Goal: Task Accomplishment & Management: Use online tool/utility

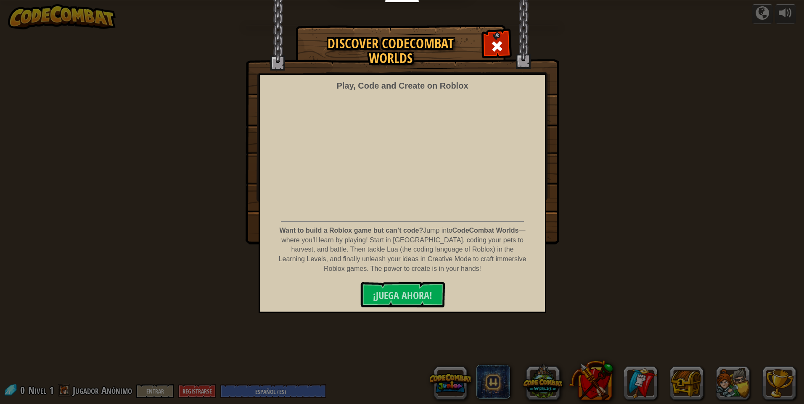
select select "es-ES"
click at [488, 45] on div at bounding box center [496, 45] width 26 height 26
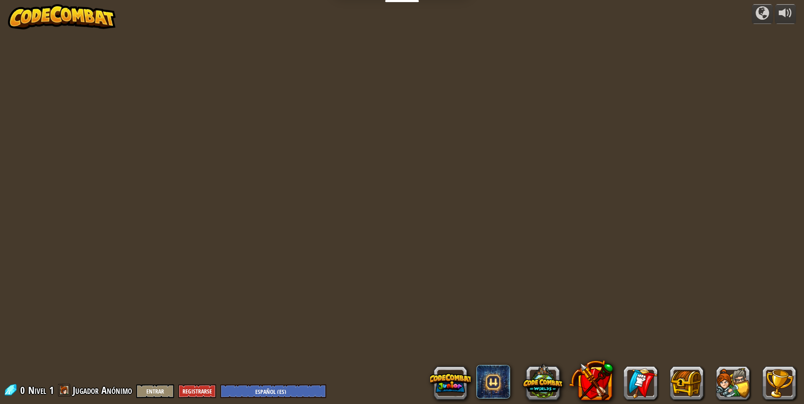
select select "es-ES"
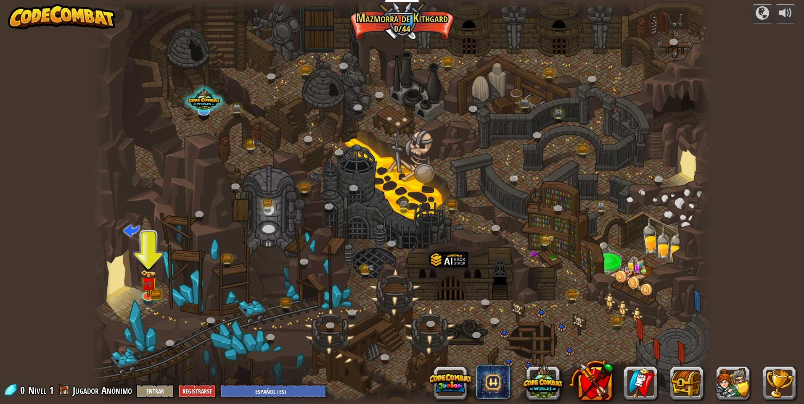
click at [139, 291] on div at bounding box center [401, 202] width 619 height 404
click at [150, 293] on img at bounding box center [148, 277] width 17 height 37
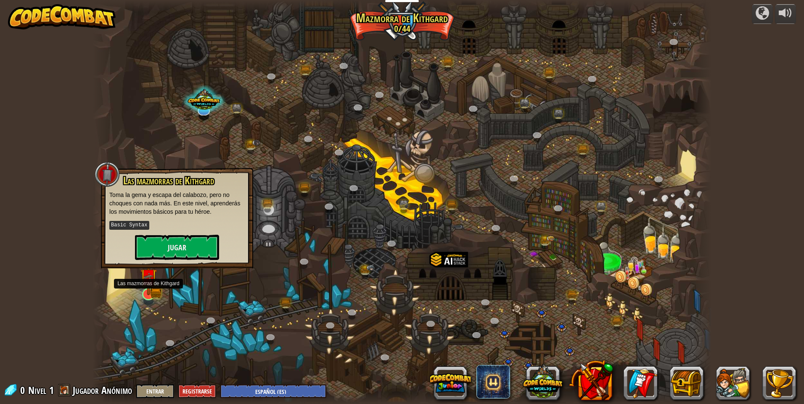
click at [150, 293] on img at bounding box center [148, 277] width 17 height 37
click at [198, 246] on button "Jugar" at bounding box center [177, 247] width 84 height 25
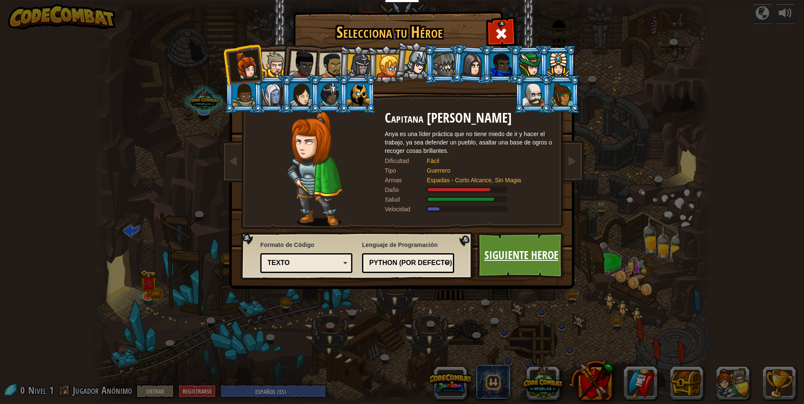
click at [502, 257] on link "Siguiente Heroe" at bounding box center [521, 255] width 88 height 46
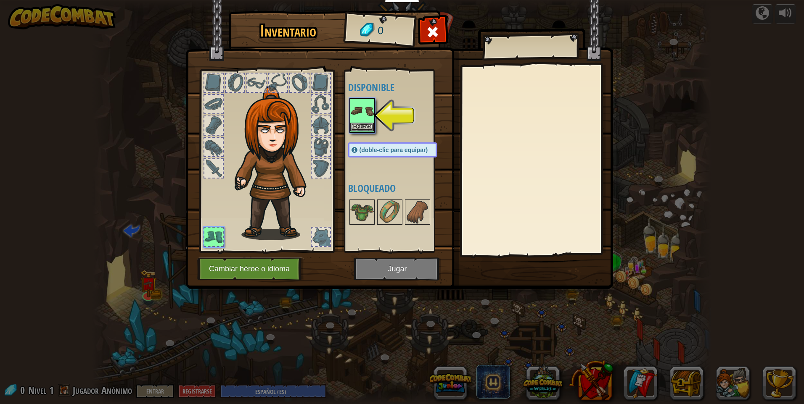
click at [357, 113] on img at bounding box center [362, 111] width 24 height 24
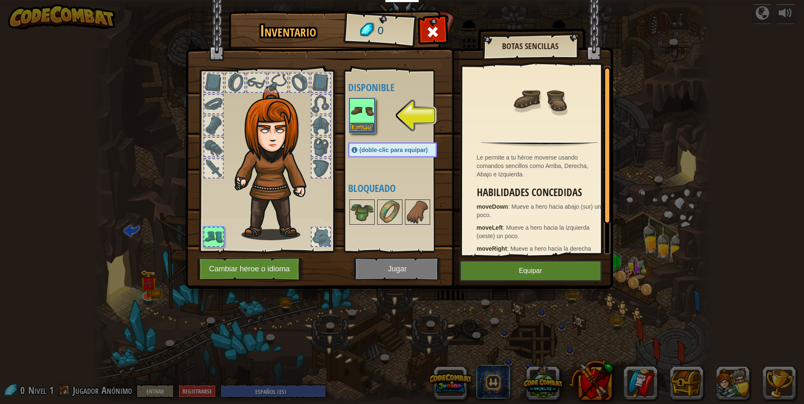
click at [512, 282] on img at bounding box center [398, 136] width 427 height 305
click at [509, 275] on button "Equipar" at bounding box center [530, 271] width 142 height 21
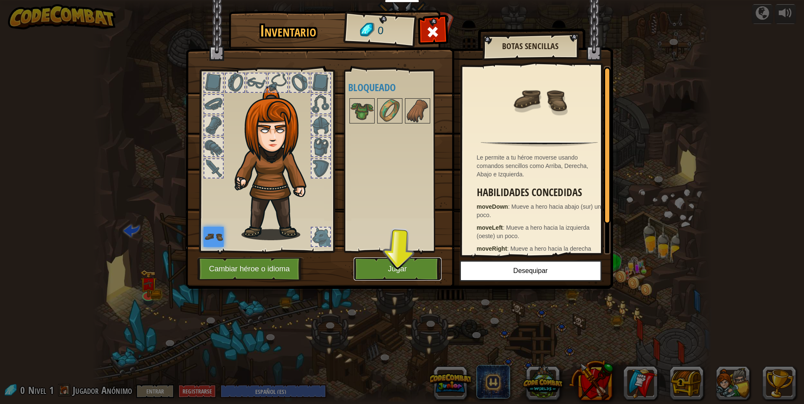
click at [417, 261] on button "Jugar" at bounding box center [397, 269] width 88 height 23
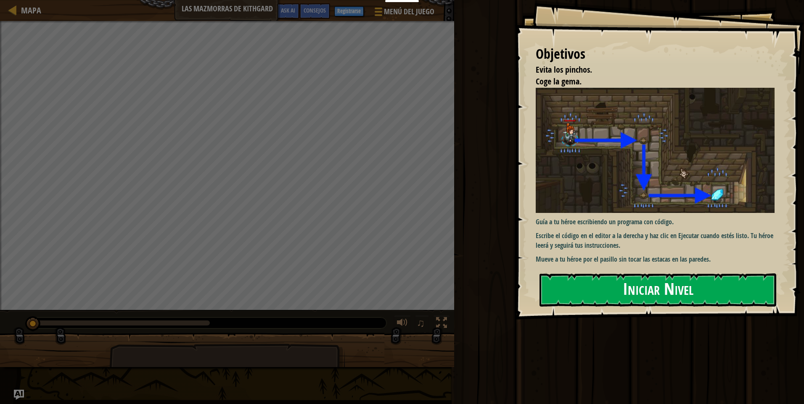
click at [625, 276] on button "Iniciar Nivel" at bounding box center [657, 290] width 237 height 33
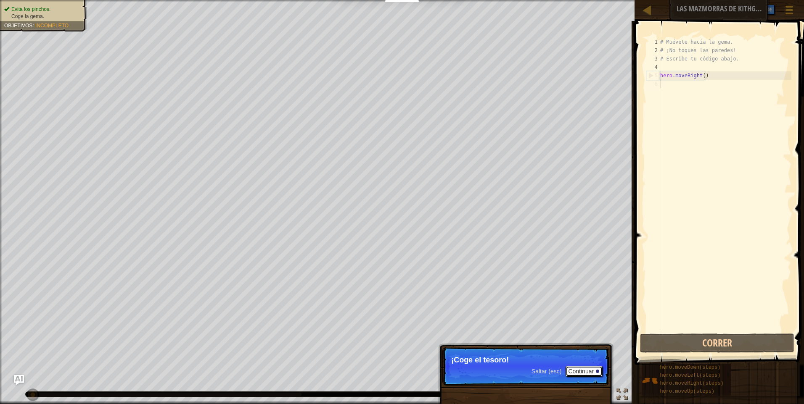
click at [589, 369] on button "Continuar" at bounding box center [583, 371] width 37 height 11
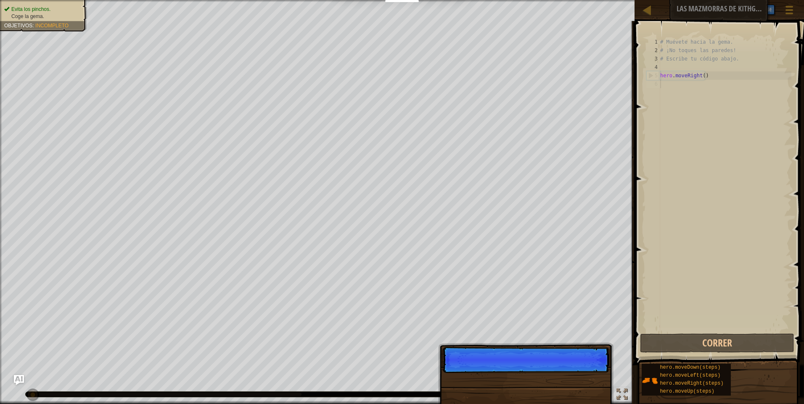
scroll to position [4, 0]
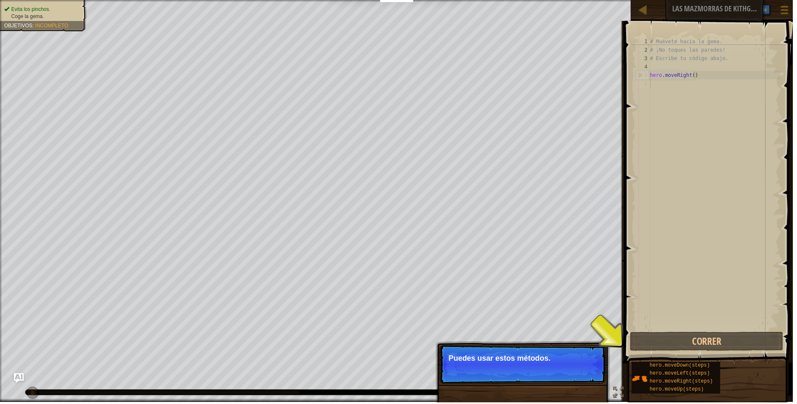
click at [586, 366] on p "Saltar (esc) Continuar Puedes usar estos métodos." at bounding box center [525, 366] width 167 height 39
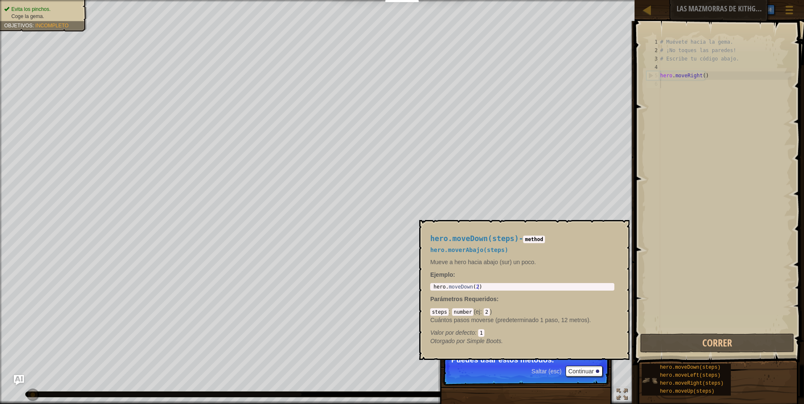
click at [650, 375] on img at bounding box center [649, 381] width 16 height 16
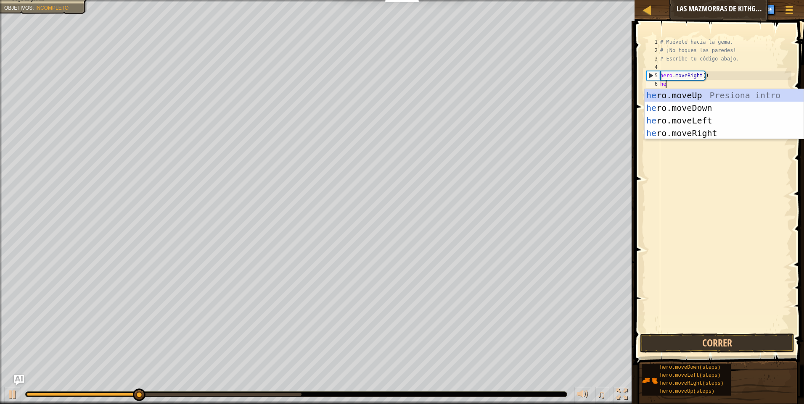
type textarea "here"
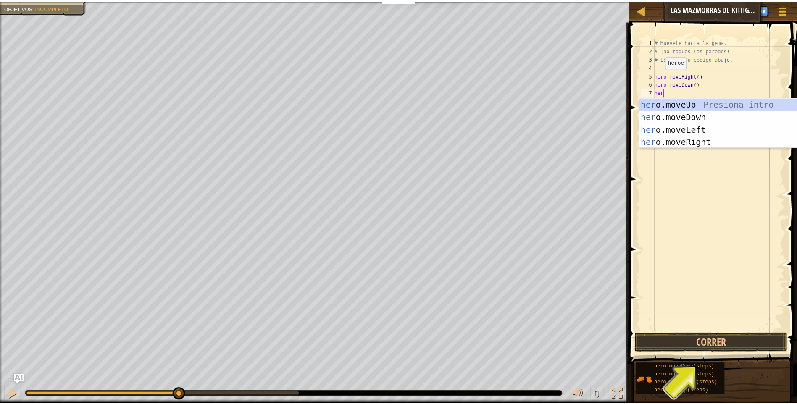
scroll to position [4, 0]
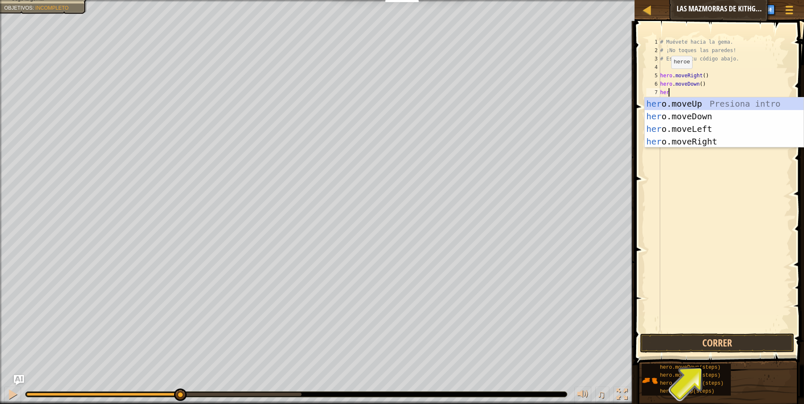
type textarea "here"
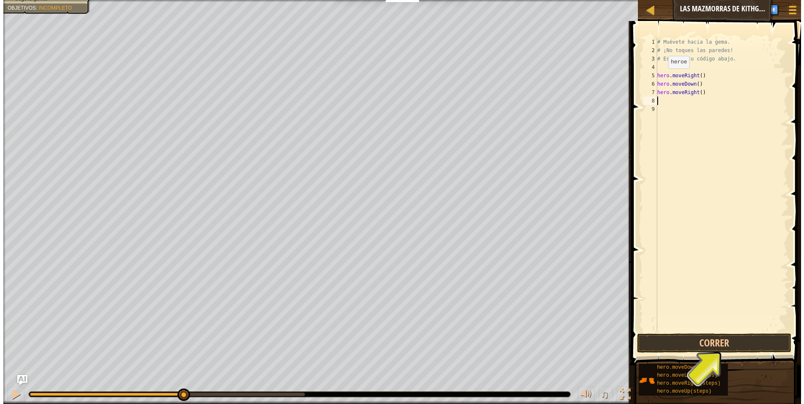
scroll to position [4, 0]
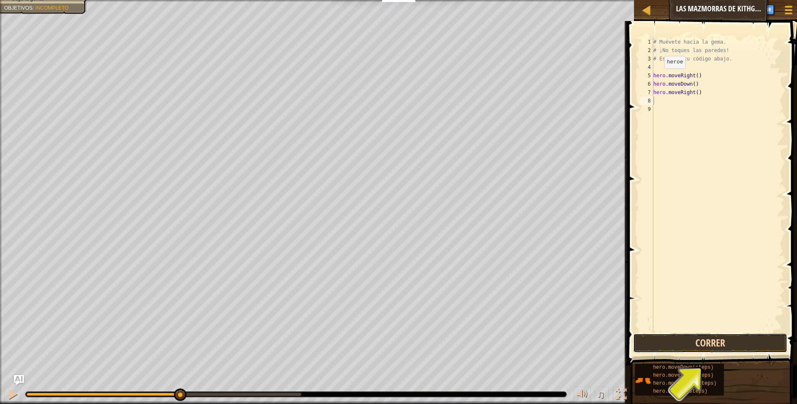
click at [742, 341] on button "Correr" at bounding box center [710, 343] width 154 height 19
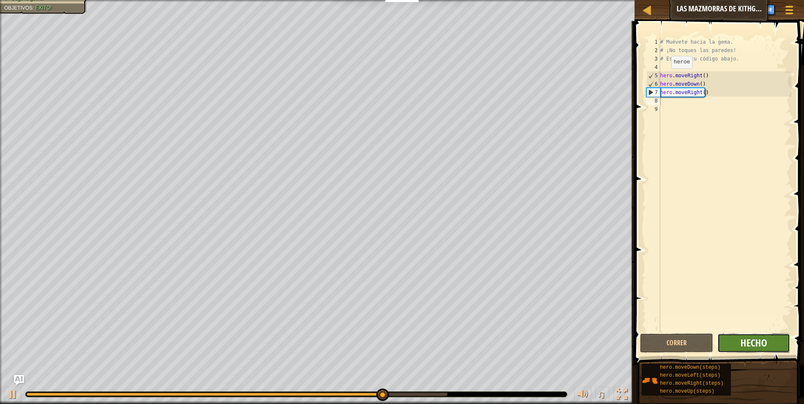
click at [751, 347] on span "Hecho" at bounding box center [753, 342] width 26 height 13
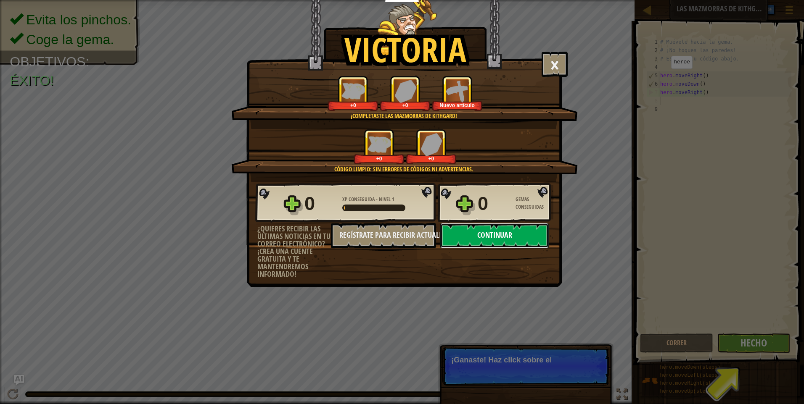
click at [475, 233] on button "Continuar" at bounding box center [494, 235] width 108 height 25
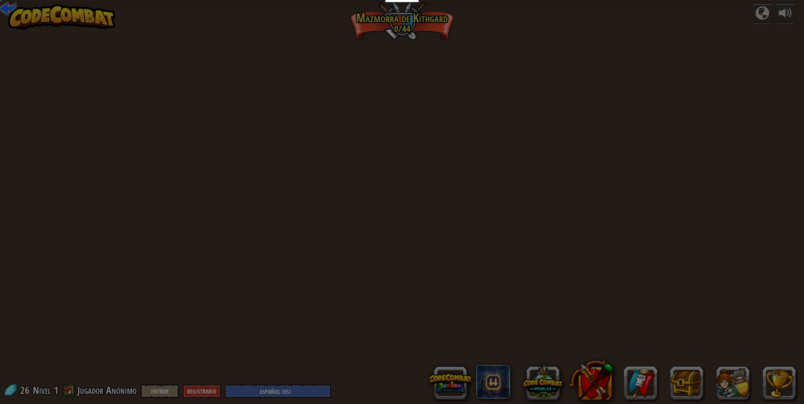
select select "es-ES"
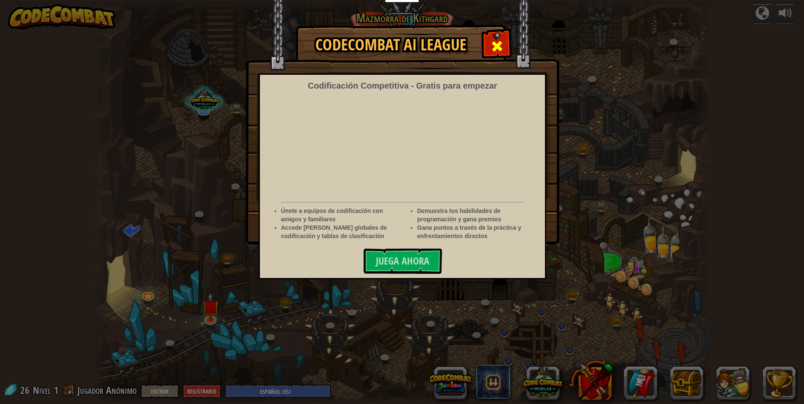
click at [502, 37] on div at bounding box center [496, 45] width 26 height 26
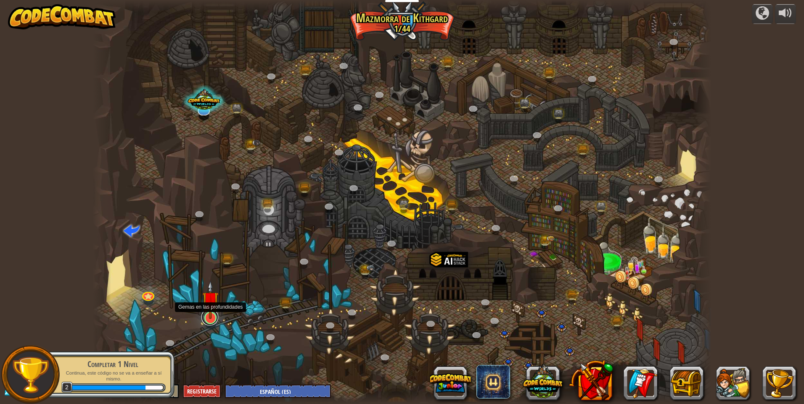
click at [205, 322] on link at bounding box center [209, 317] width 17 height 17
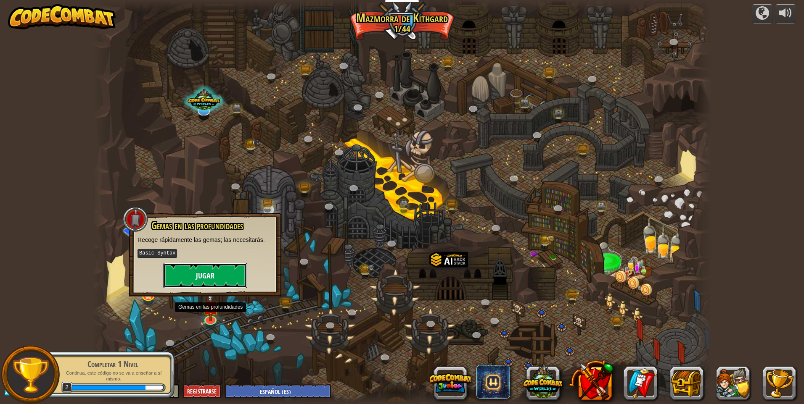
click at [227, 274] on button "Jugar" at bounding box center [205, 275] width 84 height 25
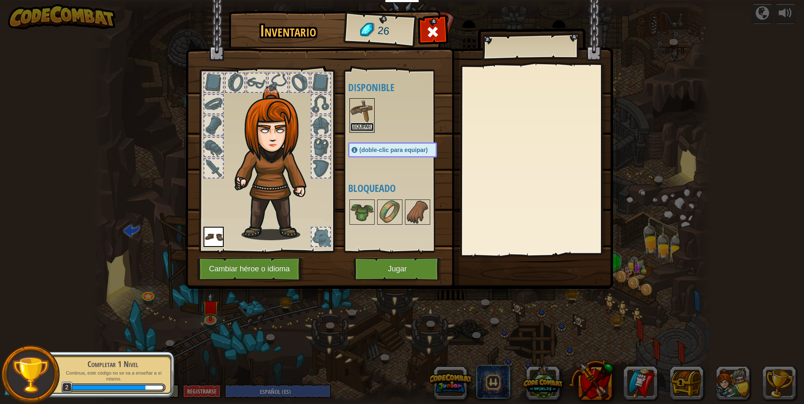
click at [367, 123] on button "Equipar" at bounding box center [362, 127] width 24 height 9
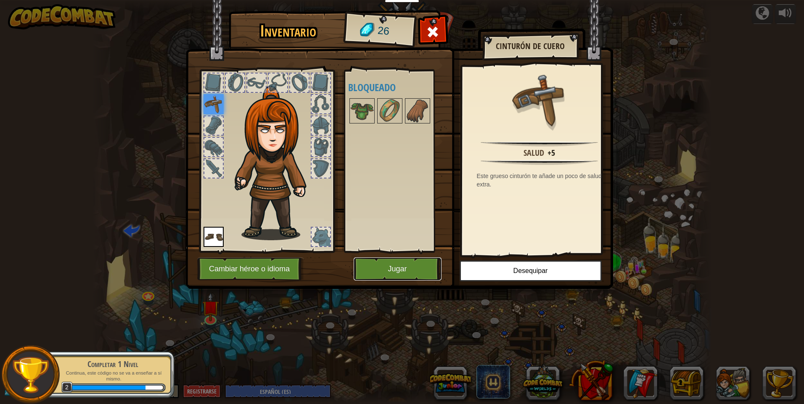
click at [417, 263] on button "Jugar" at bounding box center [397, 269] width 88 height 23
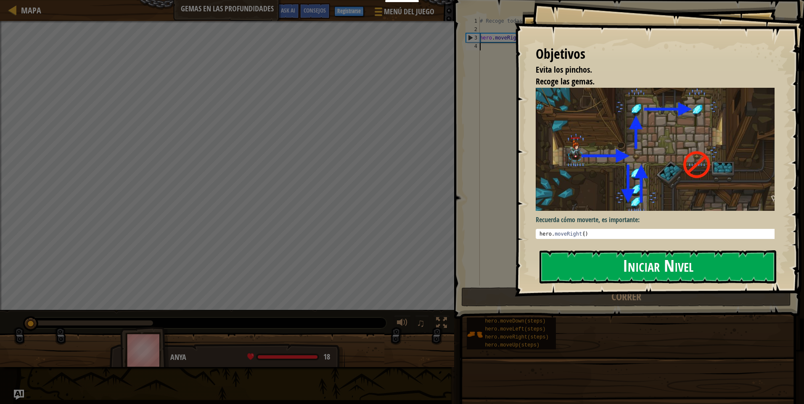
click at [715, 272] on button "Iniciar Nivel" at bounding box center [657, 267] width 237 height 33
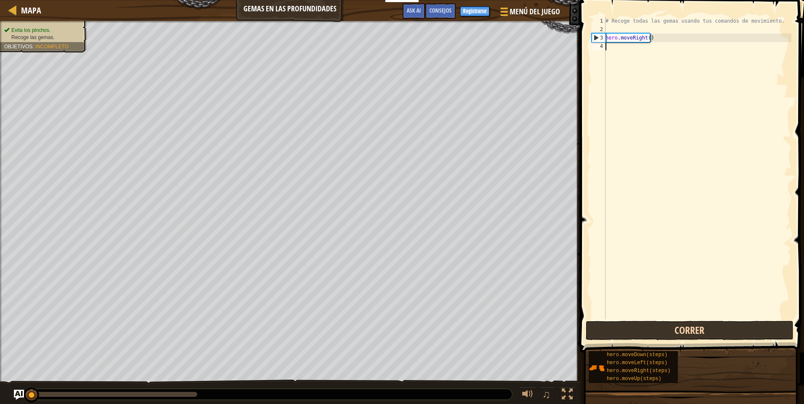
scroll to position [4, 0]
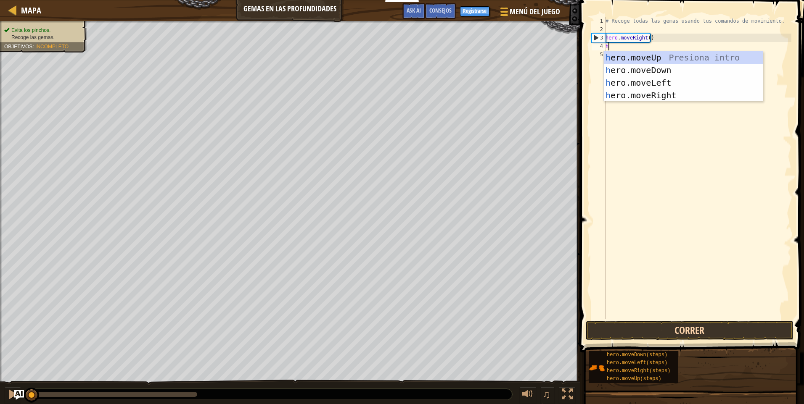
type textarea "he"
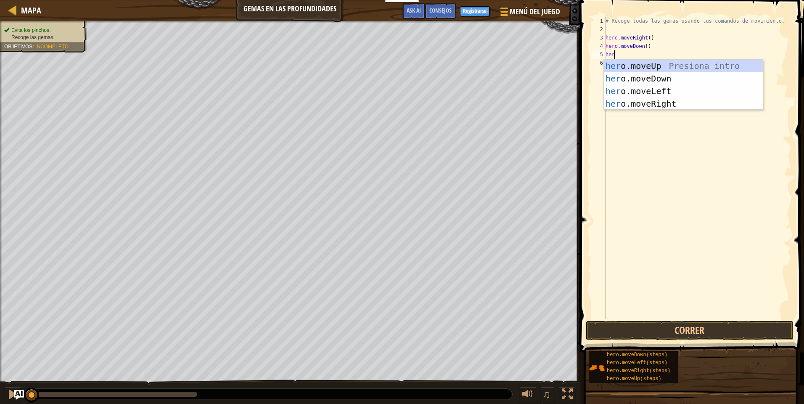
type textarea "here"
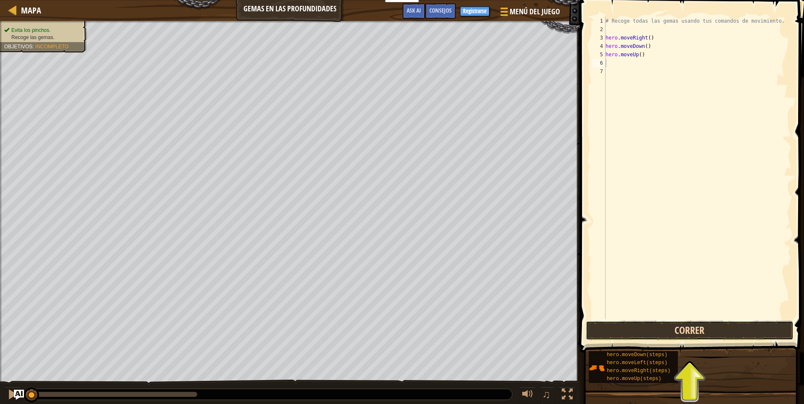
click at [635, 331] on button "Correr" at bounding box center [690, 330] width 208 height 19
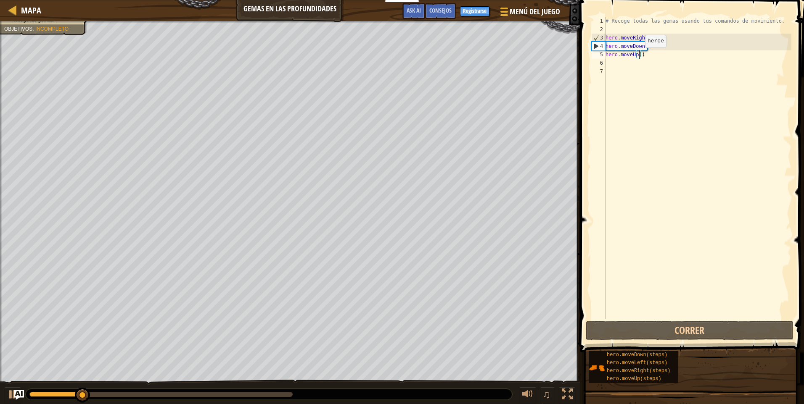
click at [638, 56] on div "# Recoge todas las gemas usando tus comandos de movimiento. hero . moveRight ( …" at bounding box center [697, 176] width 187 height 319
type textarea "hero.moveUp(2)"
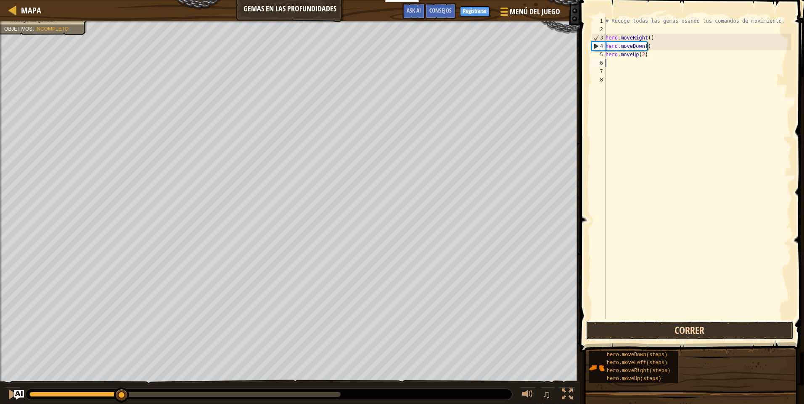
click at [721, 326] on button "Correr" at bounding box center [690, 330] width 208 height 19
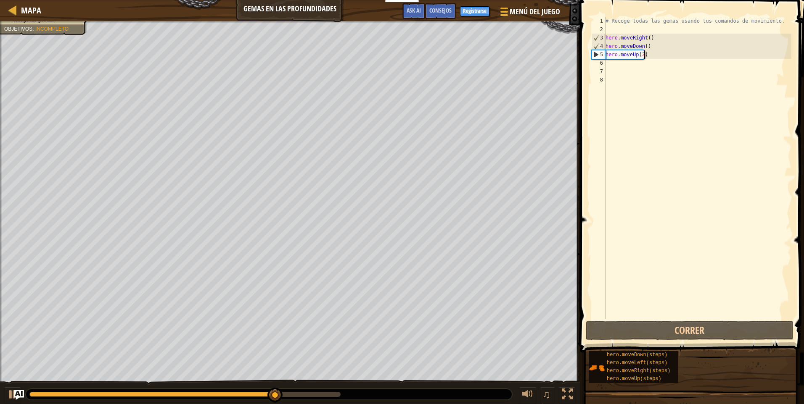
click at [651, 53] on div "# Recoge todas las gemas usando tus comandos de movimiento. hero . moveRight ( …" at bounding box center [697, 176] width 187 height 319
drag, startPoint x: 643, startPoint y: 46, endPoint x: 653, endPoint y: 54, distance: 13.5
click at [653, 53] on div "# Recoge todas las gemas usando tus comandos de movimiento. hero . moveRight ( …" at bounding box center [697, 176] width 187 height 319
click at [653, 54] on div "# Recoge todas las gemas usando tus comandos de movimiento. hero . moveRight ( …" at bounding box center [697, 168] width 187 height 303
click at [653, 54] on div "# Recoge todas las gemas usando tus comandos de movimiento. hero . moveRight ( …" at bounding box center [697, 176] width 187 height 319
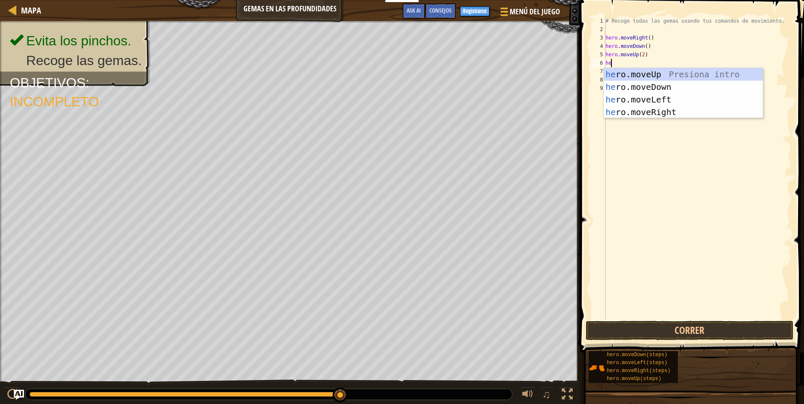
scroll to position [4, 3]
type textarea "her"
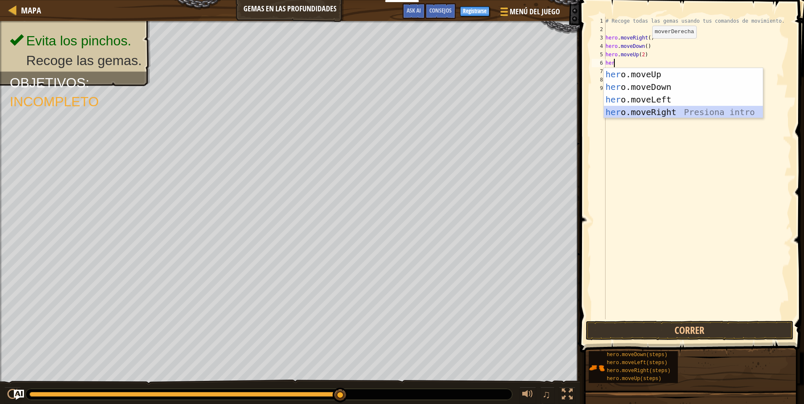
click at [678, 113] on div "her o.moveUp Presiona intro her o.moveDown Presiona intro her o.moveLeft Presio…" at bounding box center [683, 106] width 159 height 76
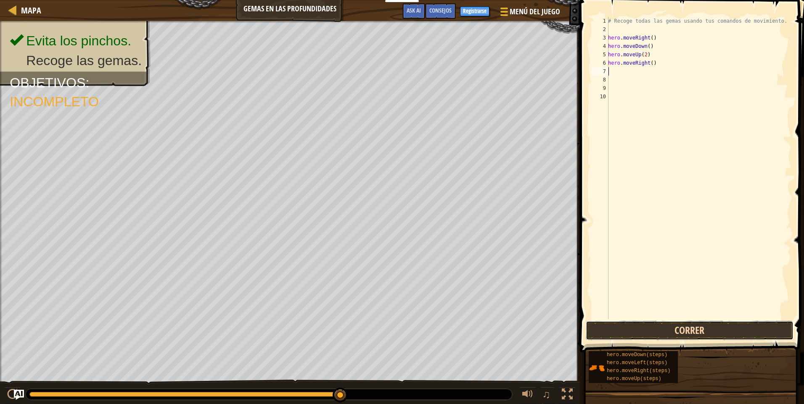
click at [728, 338] on button "Correr" at bounding box center [690, 330] width 208 height 19
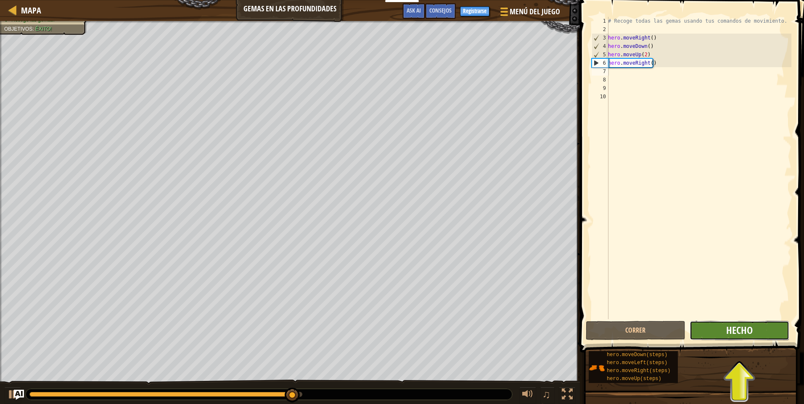
click at [728, 325] on span "Hecho" at bounding box center [739, 330] width 26 height 13
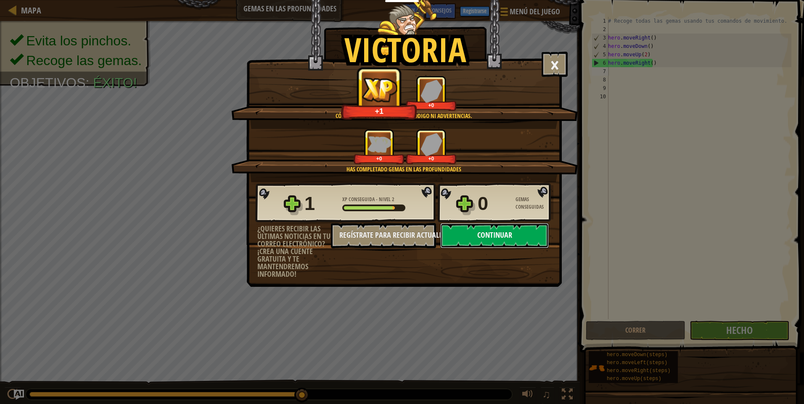
click at [471, 243] on button "Continuar" at bounding box center [494, 235] width 108 height 25
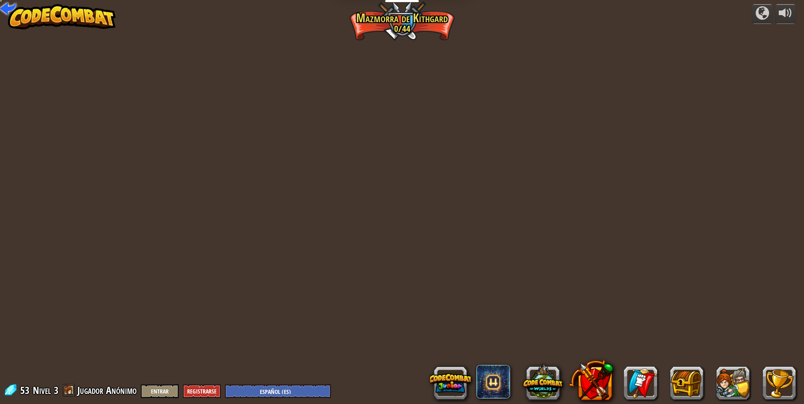
select select "es-ES"
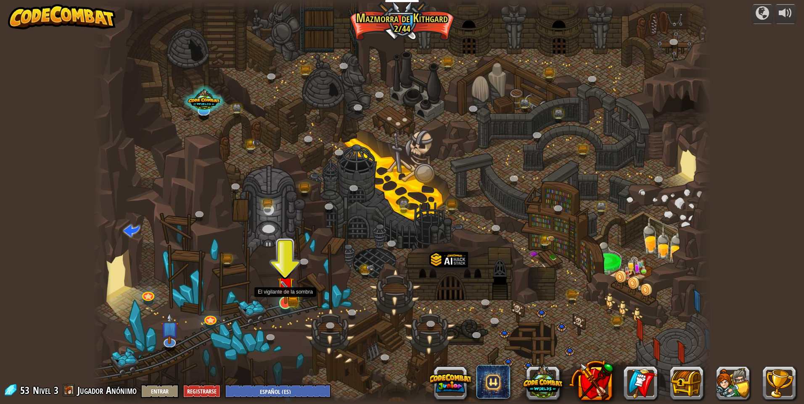
click at [280, 301] on img at bounding box center [285, 285] width 17 height 37
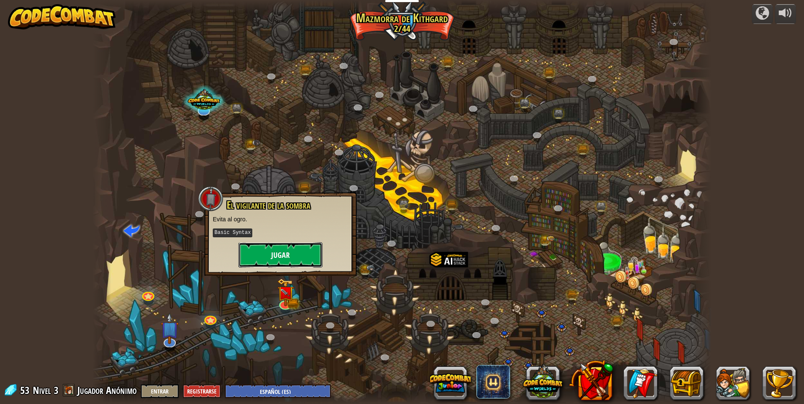
click at [298, 250] on button "Jugar" at bounding box center [280, 255] width 84 height 25
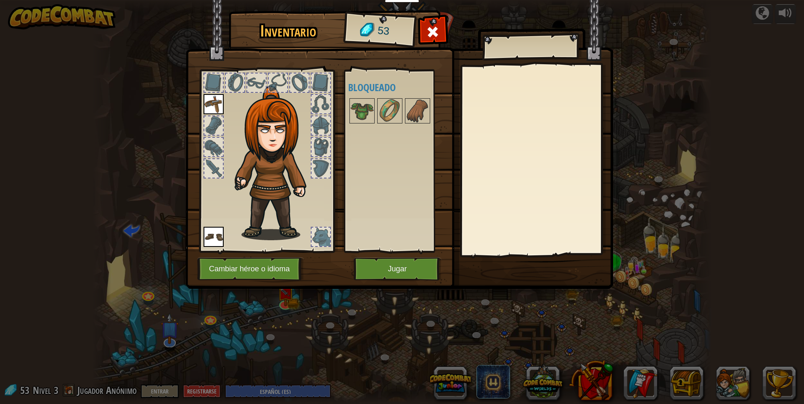
click at [414, 255] on img at bounding box center [398, 136] width 427 height 305
click at [421, 266] on button "Jugar" at bounding box center [397, 269] width 88 height 23
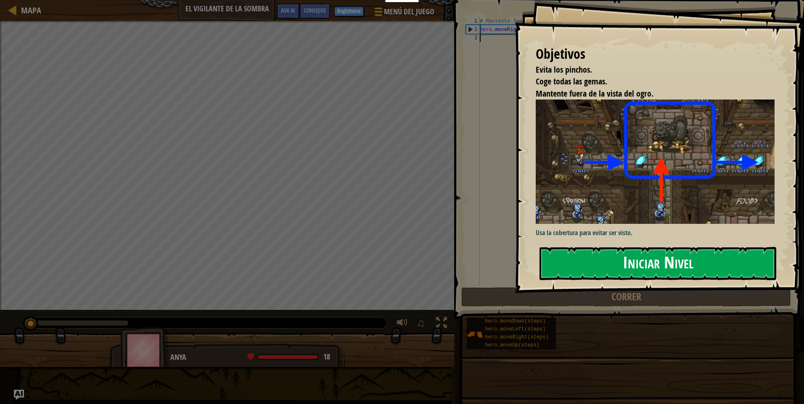
click at [632, 261] on button "Iniciar Nivel" at bounding box center [657, 263] width 237 height 33
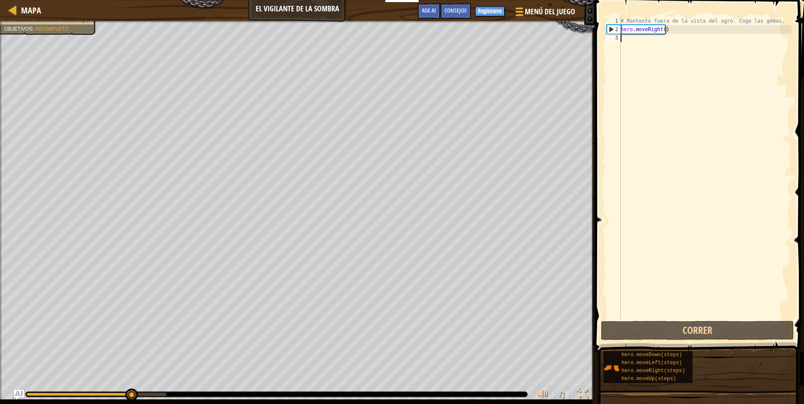
scroll to position [4, 0]
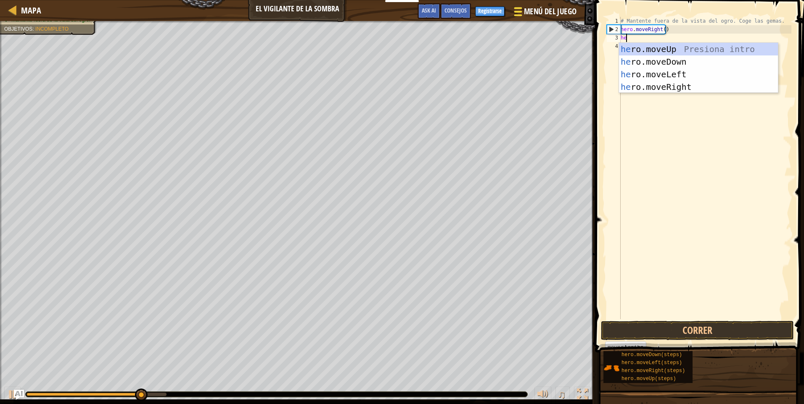
type textarea "here"
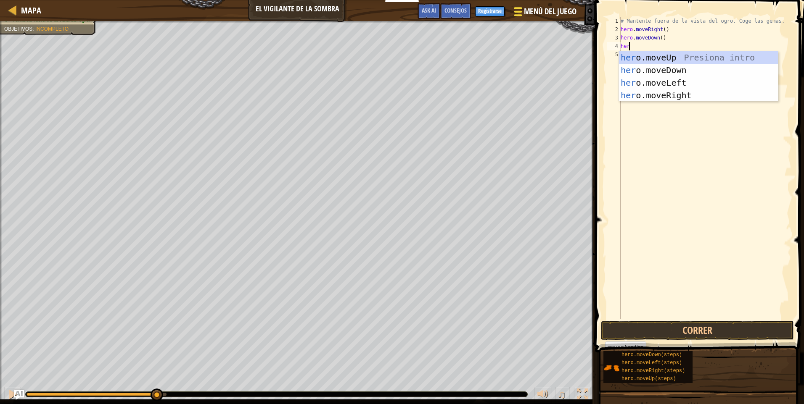
type textarea "hero"
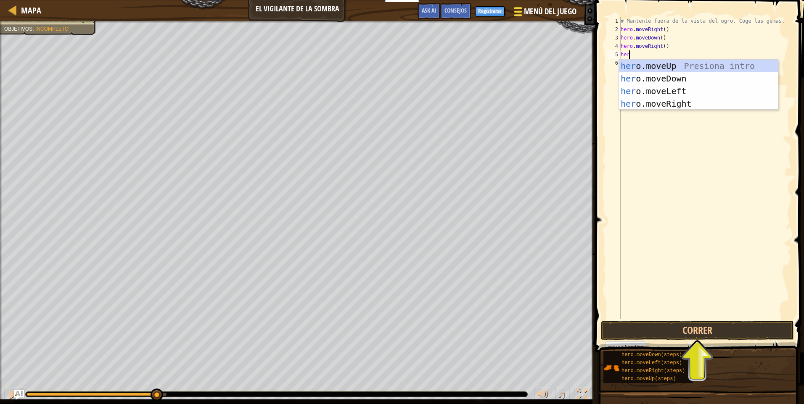
type textarea "here"
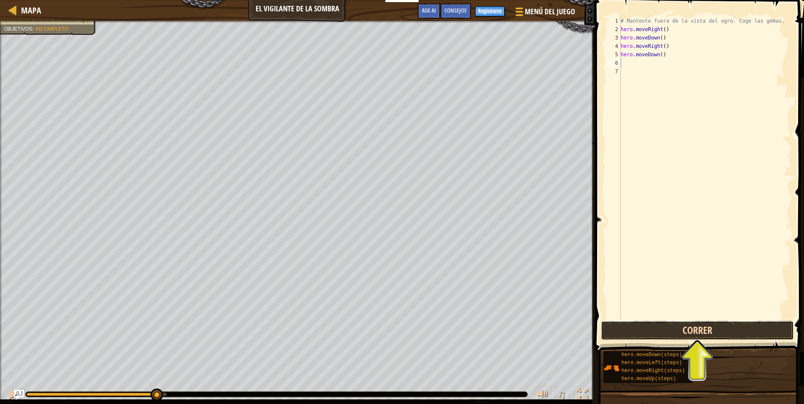
click at [759, 335] on button "Correr" at bounding box center [697, 330] width 193 height 19
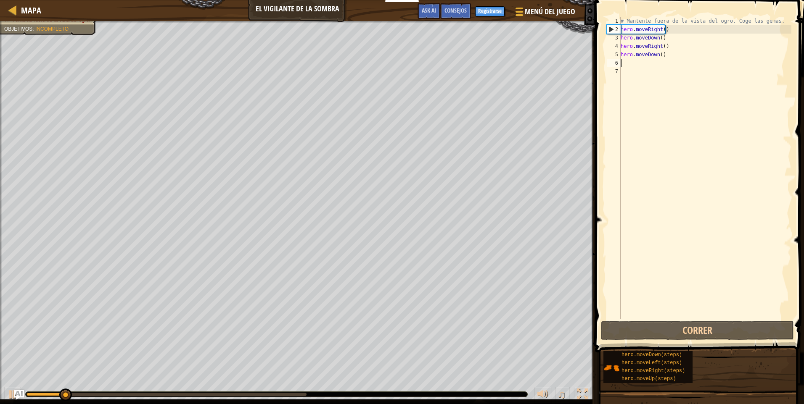
click at [667, 58] on div "# Mantente fuera de la vista del ogro. Coge las gemas. hero . moveRight ( ) her…" at bounding box center [705, 176] width 172 height 319
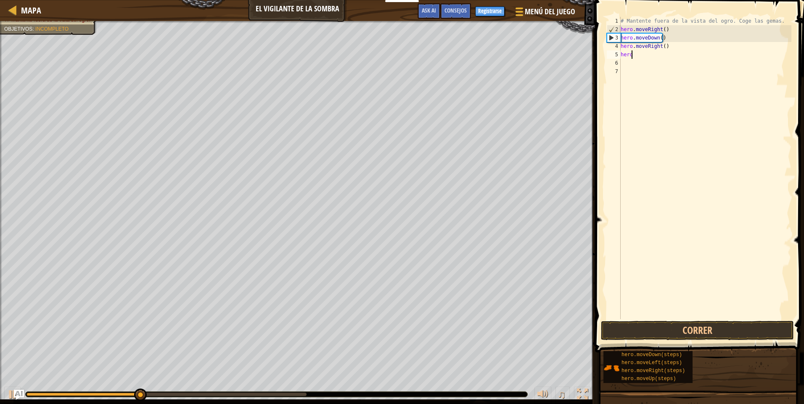
type textarea "h"
click at [687, 327] on button "Correr" at bounding box center [697, 330] width 193 height 19
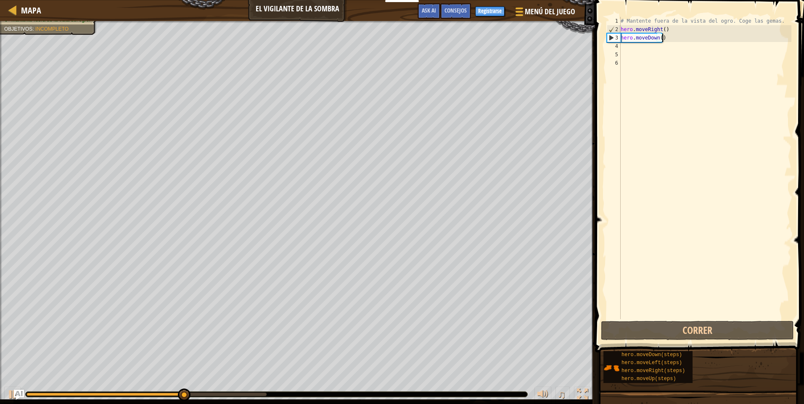
click at [665, 40] on div "# Mantente fuera de la vista del ogro. Coge las gemas. hero . moveRight ( ) her…" at bounding box center [705, 176] width 172 height 319
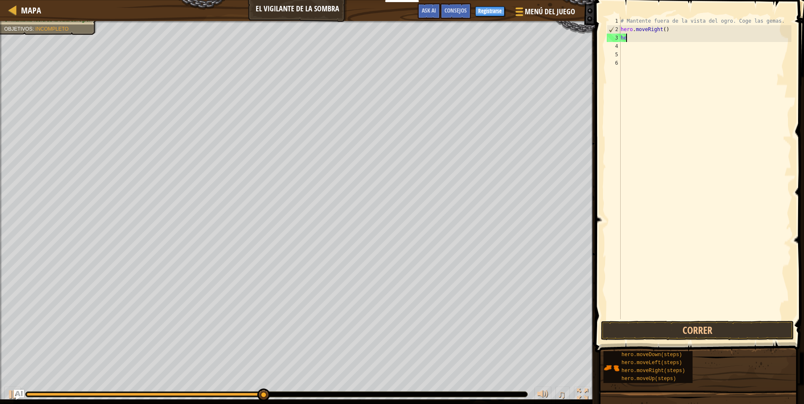
type textarea "h"
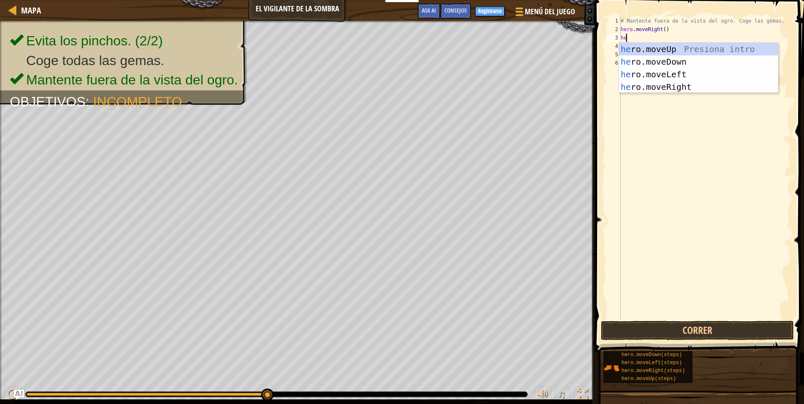
type textarea "her"
click at [698, 43] on div "her o.moveUp Presiona intro her o.moveDown Presiona intro her o.moveLeft Presio…" at bounding box center [698, 81] width 159 height 76
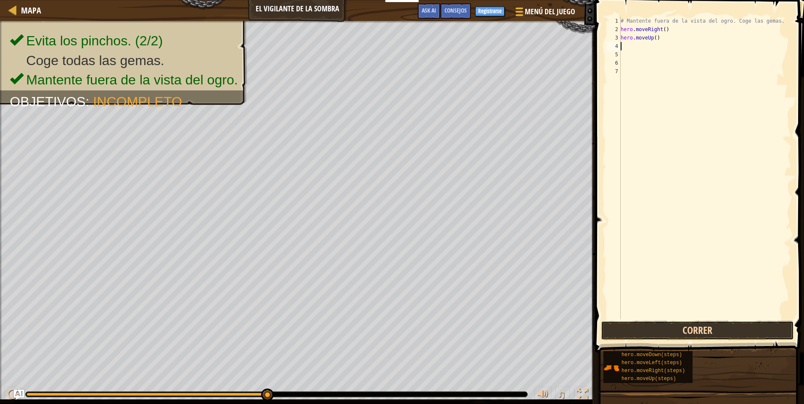
click at [678, 330] on button "Correr" at bounding box center [697, 330] width 193 height 19
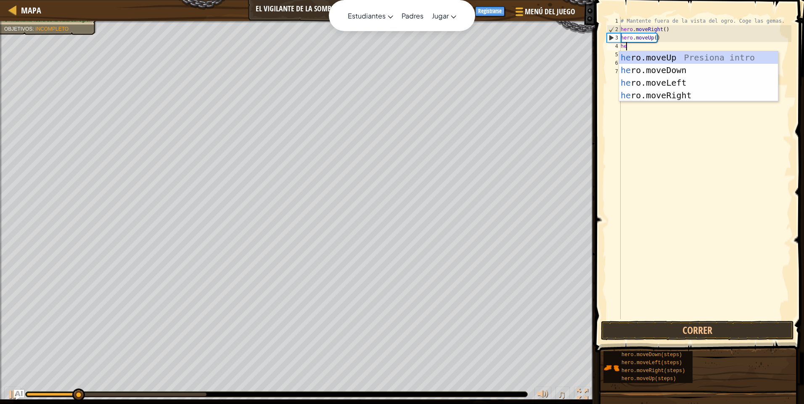
type textarea "here"
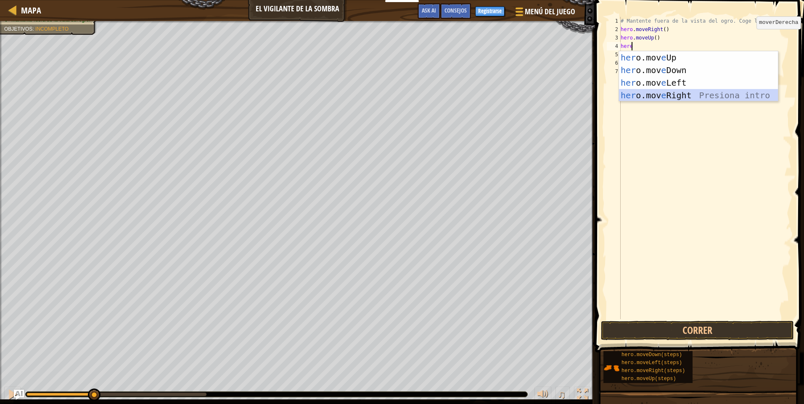
click at [649, 98] on div "her o.mov e Up Presiona intro her o.mov e Down Presiona intro her o.mov e Left …" at bounding box center [698, 89] width 159 height 76
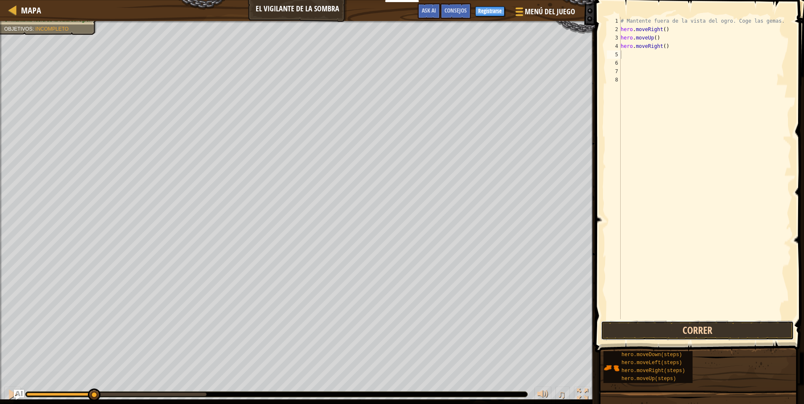
click at [645, 324] on button "Correr" at bounding box center [697, 330] width 193 height 19
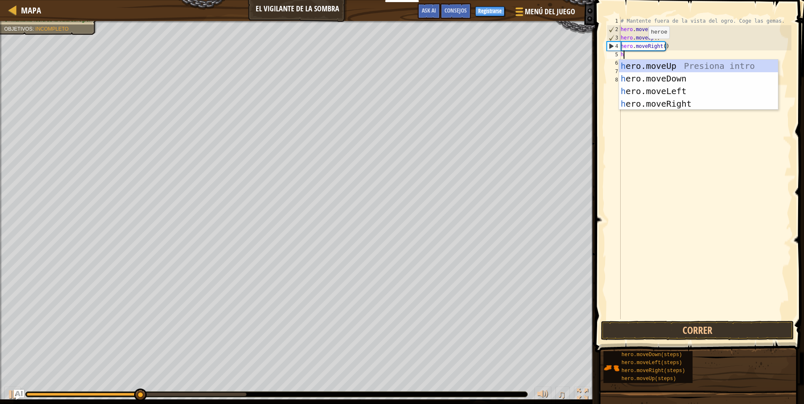
type textarea "her"
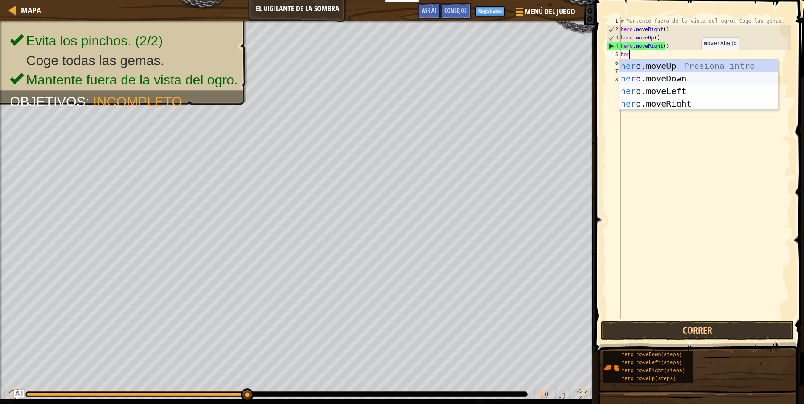
click at [660, 79] on div "her o.moveUp Presiona intro her o.moveDown Presiona intro her o.moveLeft Presio…" at bounding box center [698, 98] width 159 height 76
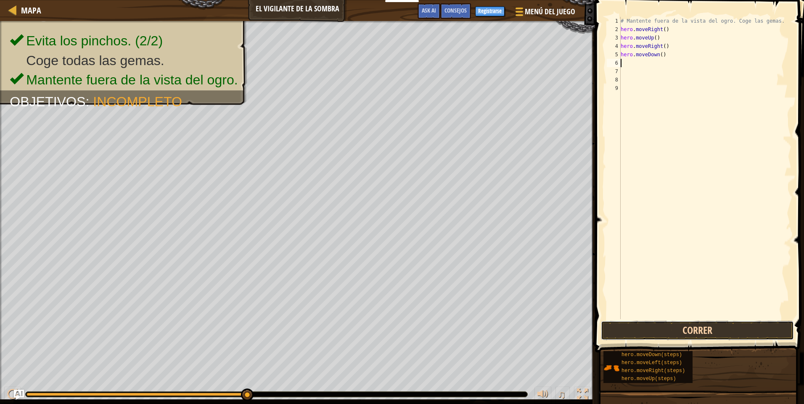
drag, startPoint x: 685, startPoint y: 333, endPoint x: 686, endPoint y: 327, distance: 5.5
click at [686, 333] on button "Correr" at bounding box center [697, 330] width 193 height 19
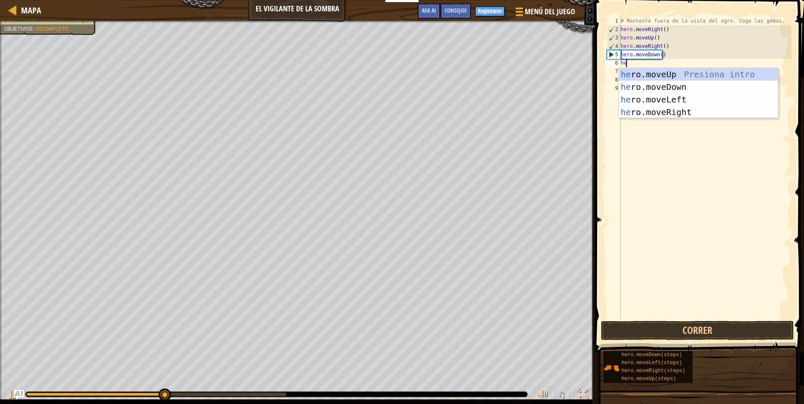
type textarea "her"
click at [645, 108] on div "her o.moveUp Presiona intro her o.moveDown Presiona intro her o.moveLeft Presio…" at bounding box center [698, 106] width 159 height 76
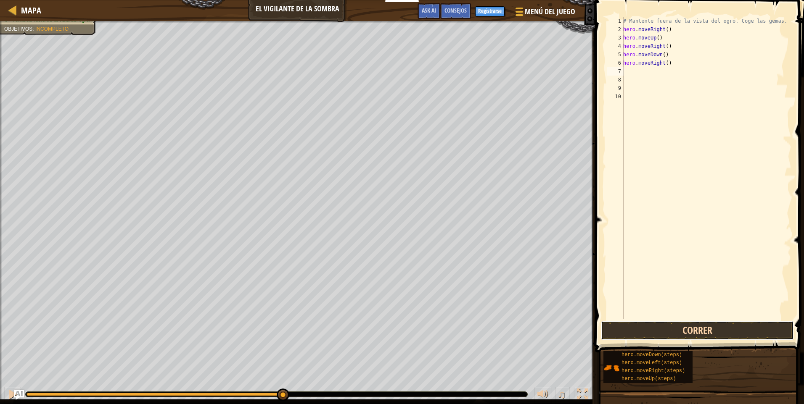
click at [650, 332] on button "Correr" at bounding box center [697, 330] width 193 height 19
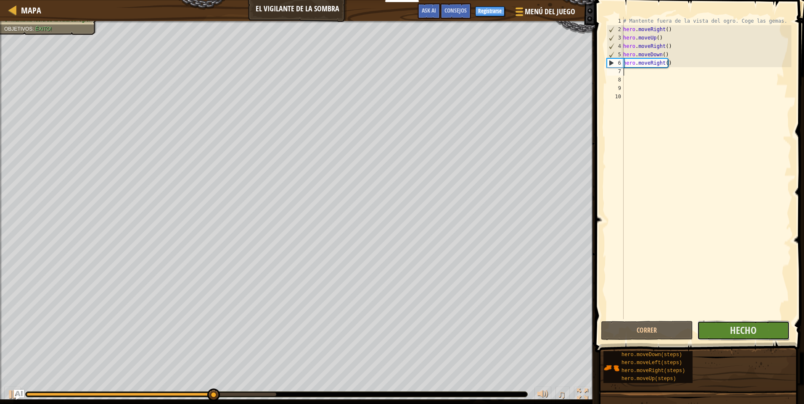
click at [768, 335] on button "Hecho" at bounding box center [743, 330] width 92 height 19
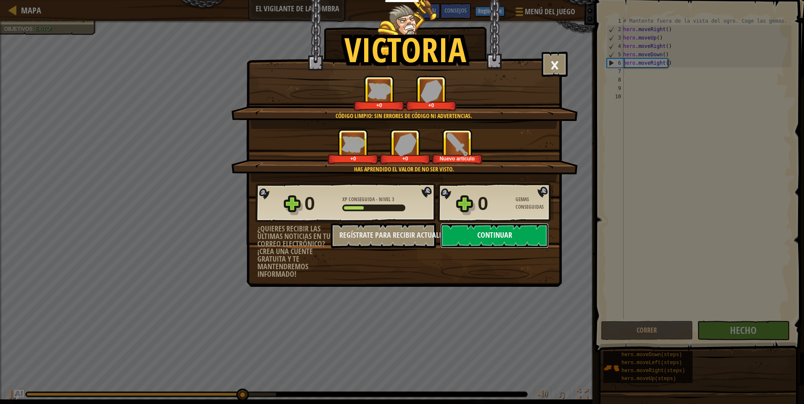
click at [514, 235] on button "Continuar" at bounding box center [494, 235] width 108 height 25
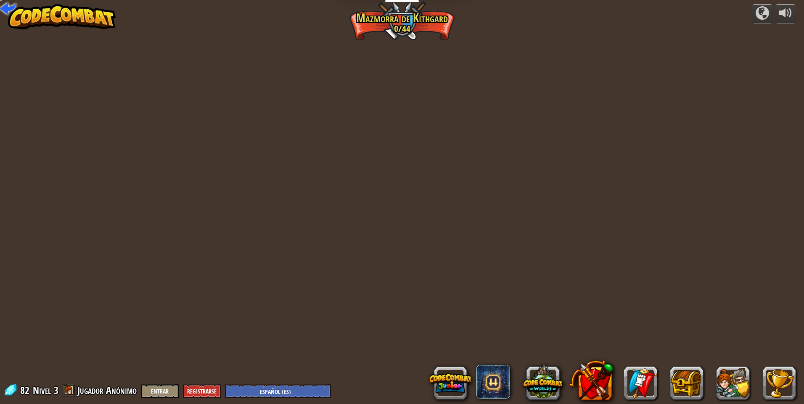
select select "es-ES"
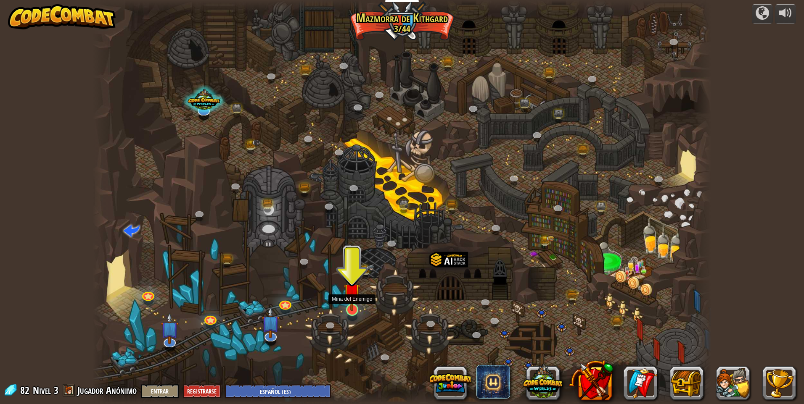
click at [353, 307] on img at bounding box center [351, 292] width 17 height 38
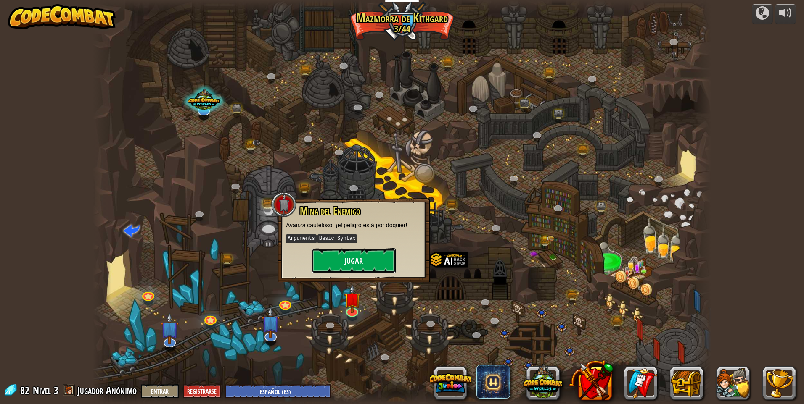
click at [352, 265] on button "Jugar" at bounding box center [353, 260] width 84 height 25
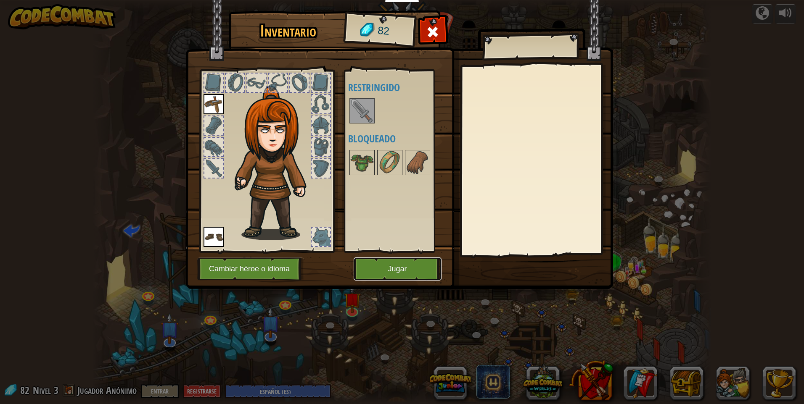
click at [392, 274] on button "Jugar" at bounding box center [397, 269] width 88 height 23
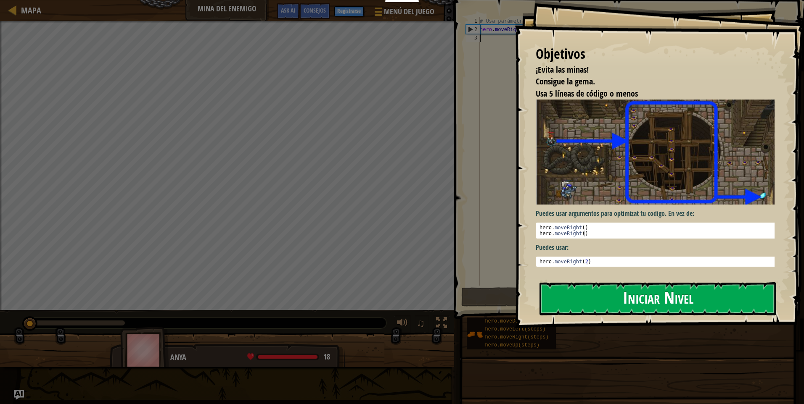
click at [627, 293] on button "Iniciar Nivel" at bounding box center [657, 298] width 237 height 33
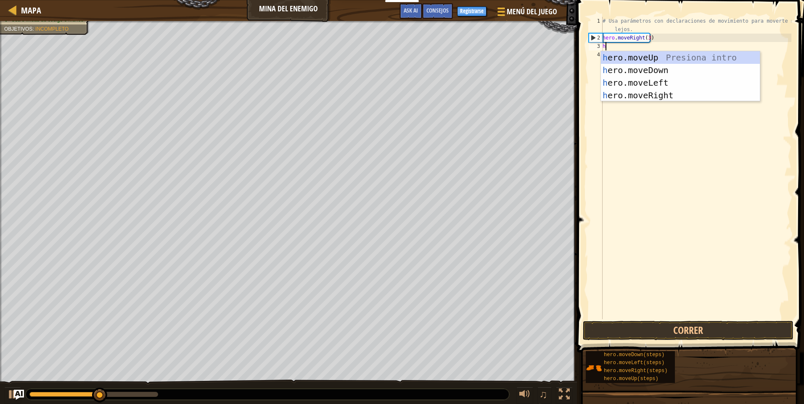
scroll to position [4, 0]
type textarea "her"
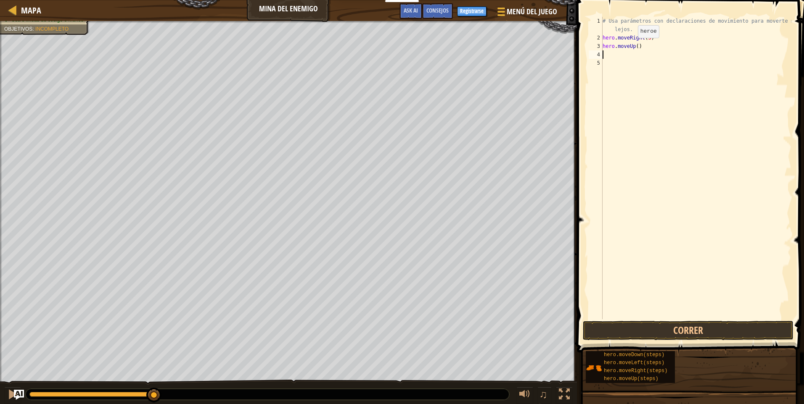
click at [634, 45] on div "# Usa parámetros con declaraciones de movimiento para moverte más lejos. hero .…" at bounding box center [696, 181] width 190 height 328
click at [642, 49] on div "# Usa parámetros con declaraciones de movimiento para moverte más lejos. hero .…" at bounding box center [696, 181] width 190 height 328
type textarea "h"
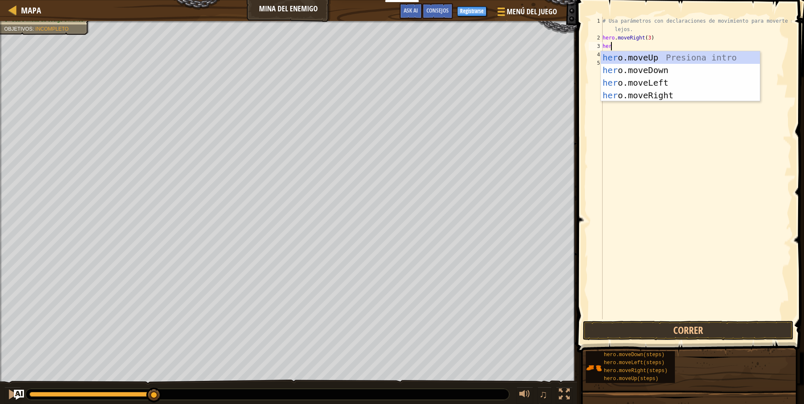
type textarea "hero"
click at [684, 56] on div "hero .moveUp Presiona intro hero .moveDown Presiona intro hero .moveLeft Presio…" at bounding box center [680, 89] width 159 height 76
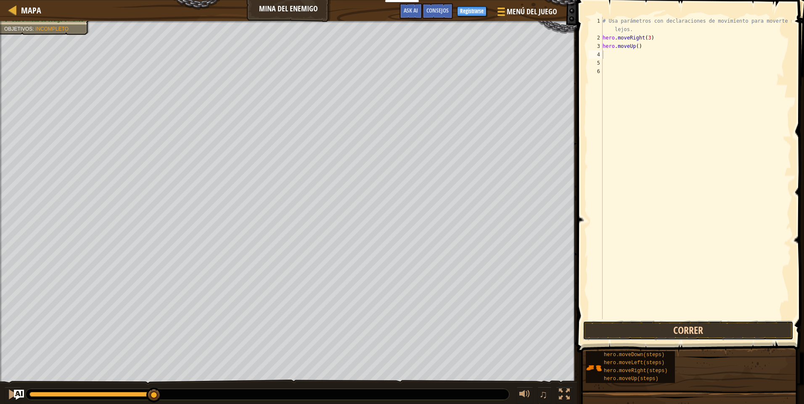
click at [696, 327] on button "Correr" at bounding box center [688, 330] width 211 height 19
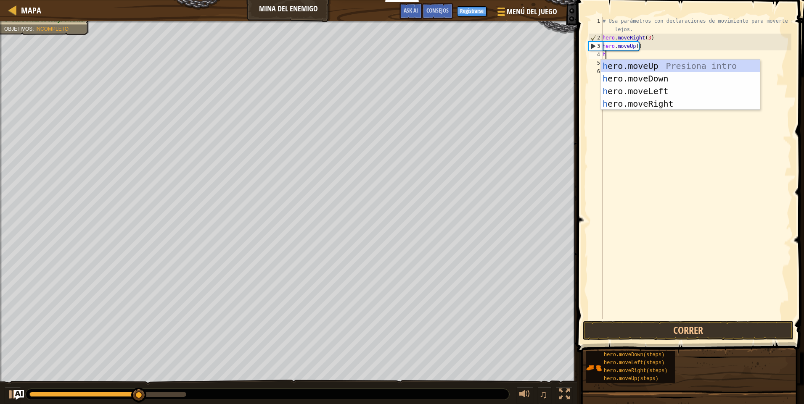
type textarea "he"
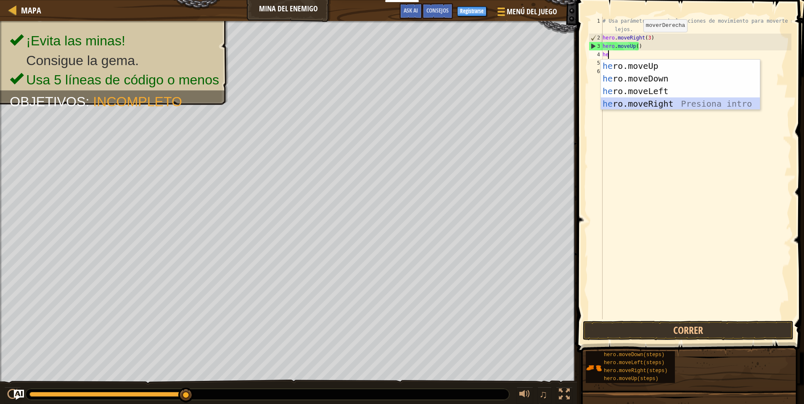
click at [676, 105] on div "he ro.moveUp Presiona intro he ro.moveDown Presiona intro he ro.moveLeft Presio…" at bounding box center [680, 98] width 159 height 76
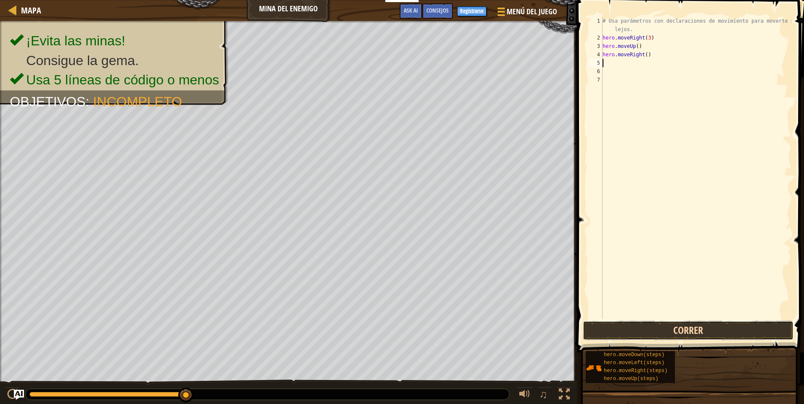
click at [667, 332] on button "Correr" at bounding box center [688, 330] width 211 height 19
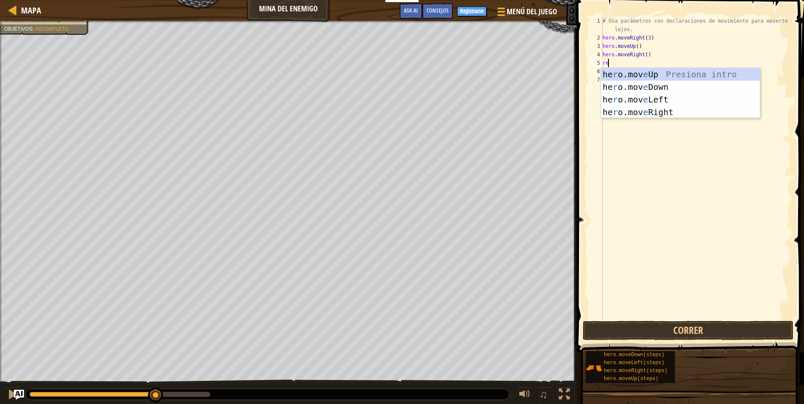
type textarea "r"
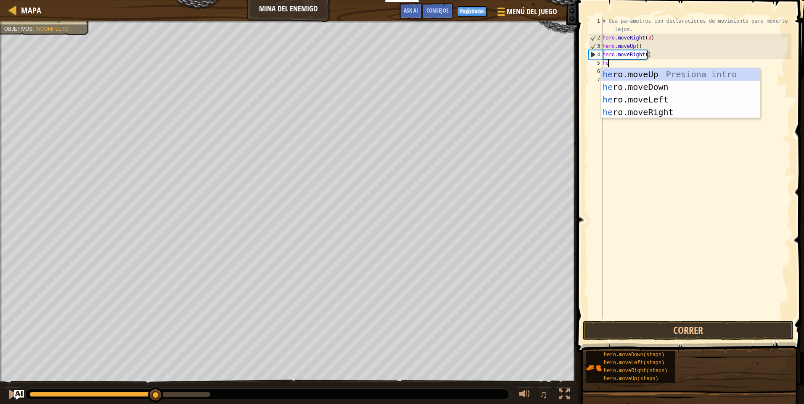
type textarea "he"
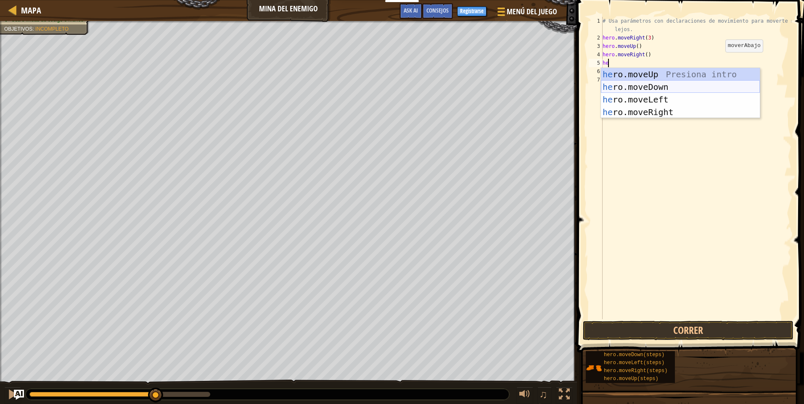
click at [633, 87] on div "he ro.moveUp Presiona intro he ro.moveDown Presiona intro he ro.moveLeft Presio…" at bounding box center [680, 106] width 159 height 76
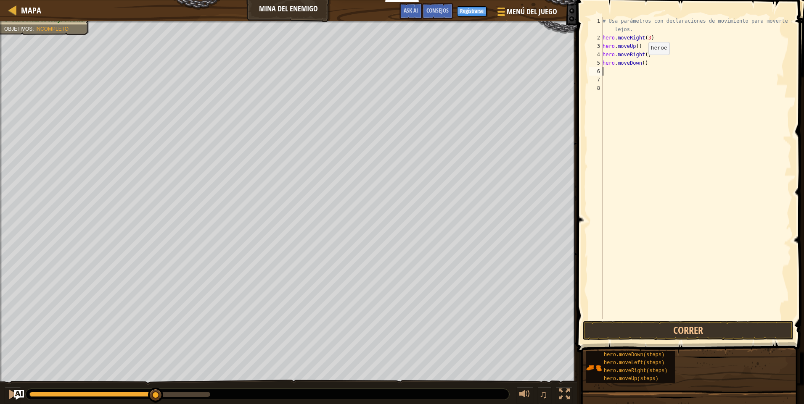
click at [641, 63] on div "# Usa parámetros con declaraciones de movimiento para moverte más lejos. hero .…" at bounding box center [696, 181] width 190 height 328
type textarea "hero.moveDown(3)"
click at [683, 325] on button "Correr" at bounding box center [688, 330] width 211 height 19
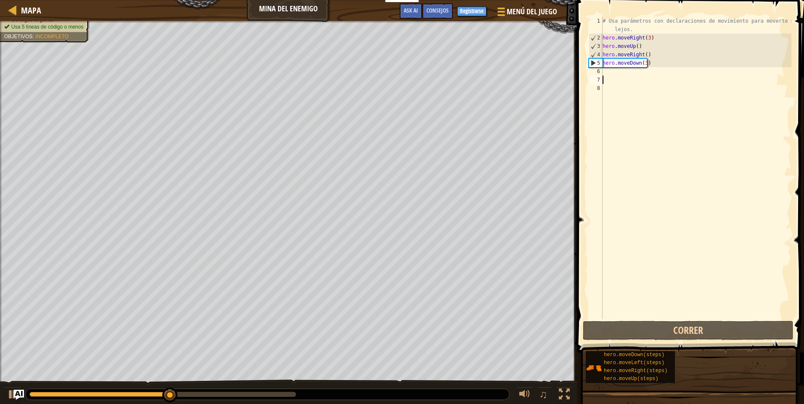
click at [612, 77] on div "# Usa parámetros con declaraciones de movimiento para moverte más lejos. hero .…" at bounding box center [696, 181] width 190 height 328
click at [665, 71] on div "# Usa parámetros con declaraciones de movimiento para moverte más lejos. hero .…" at bounding box center [696, 181] width 190 height 328
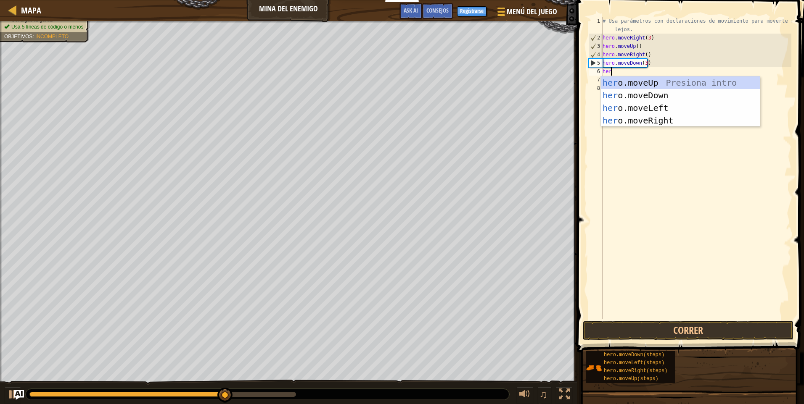
type textarea "here"
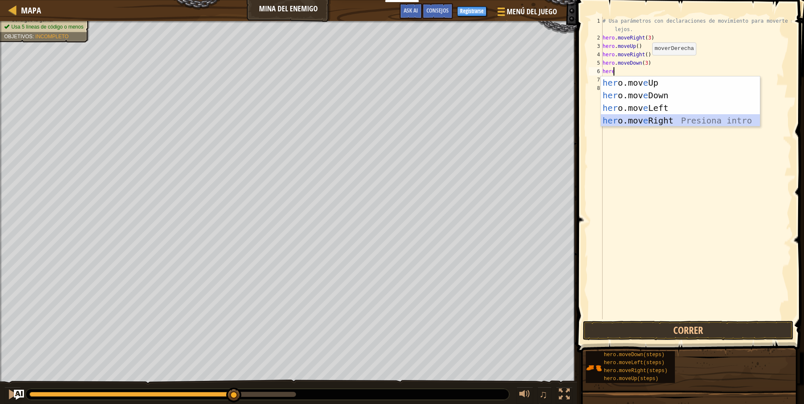
click at [696, 121] on div "her o.mov e Up Presiona intro her o.mov e Down Presiona intro her o.mov e Left …" at bounding box center [680, 114] width 159 height 76
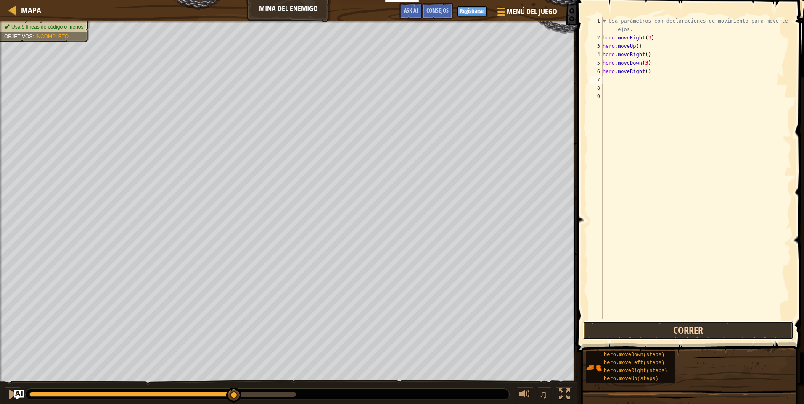
click at [686, 330] on button "Correr" at bounding box center [688, 330] width 211 height 19
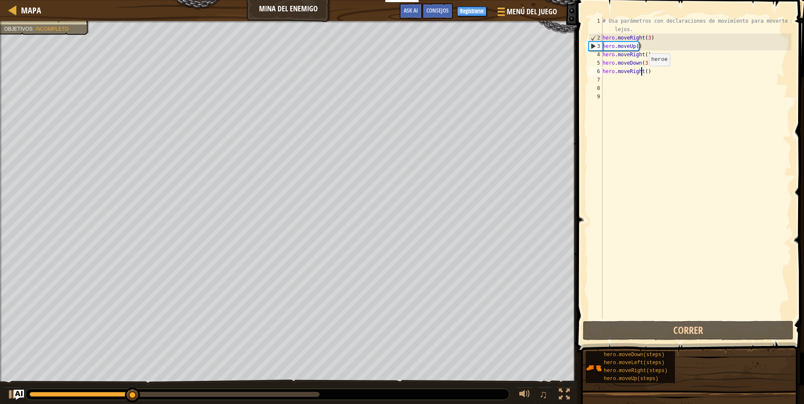
click at [641, 74] on div "# Usa parámetros con declaraciones de movimiento para moverte más lejos. hero .…" at bounding box center [696, 181] width 190 height 328
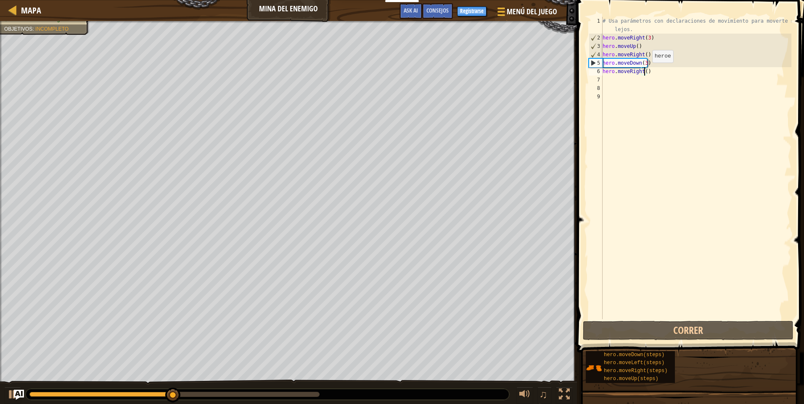
click at [645, 71] on div "# Usa parámetros con declaraciones de movimiento para moverte más lejos. hero .…" at bounding box center [696, 181] width 190 height 328
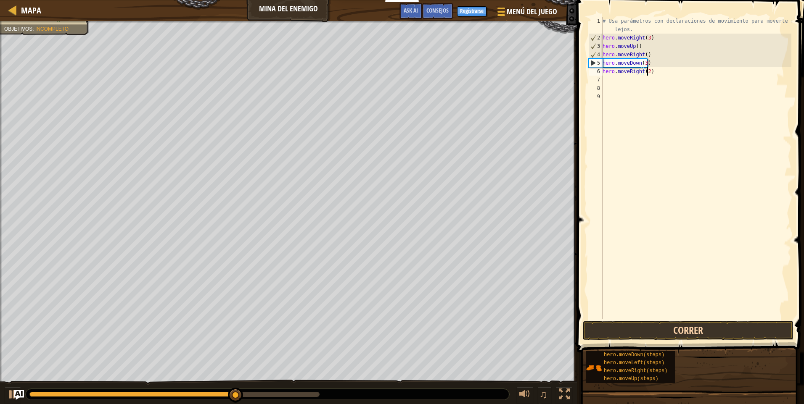
type textarea "hero.moveRight(2)"
click at [674, 334] on button "Correr" at bounding box center [688, 330] width 211 height 19
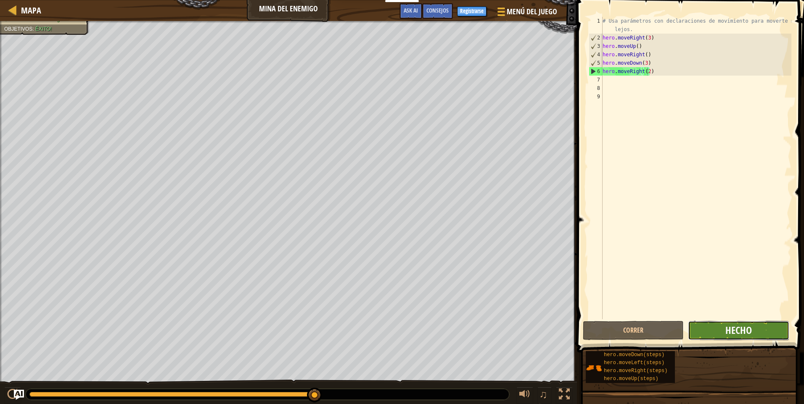
click at [744, 324] on span "Hecho" at bounding box center [738, 330] width 26 height 13
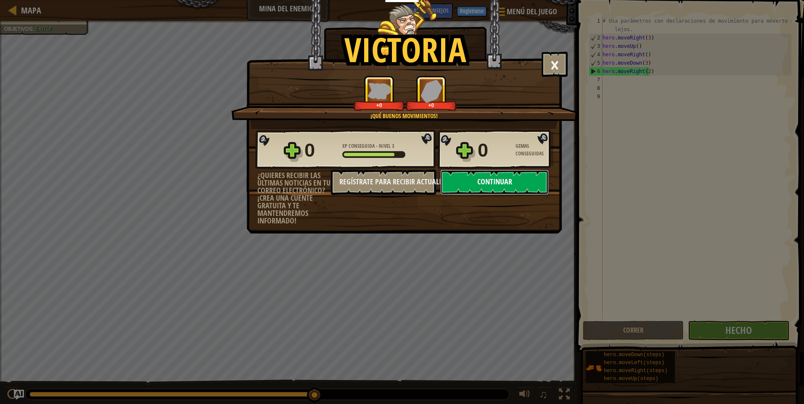
click at [494, 179] on button "Continuar" at bounding box center [494, 182] width 108 height 25
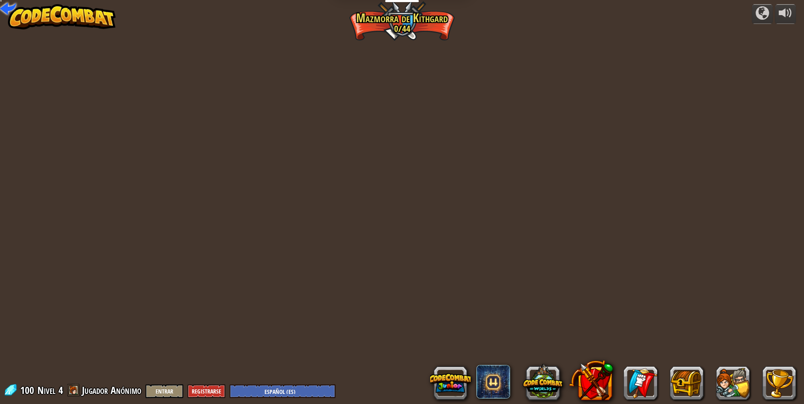
select select "es-ES"
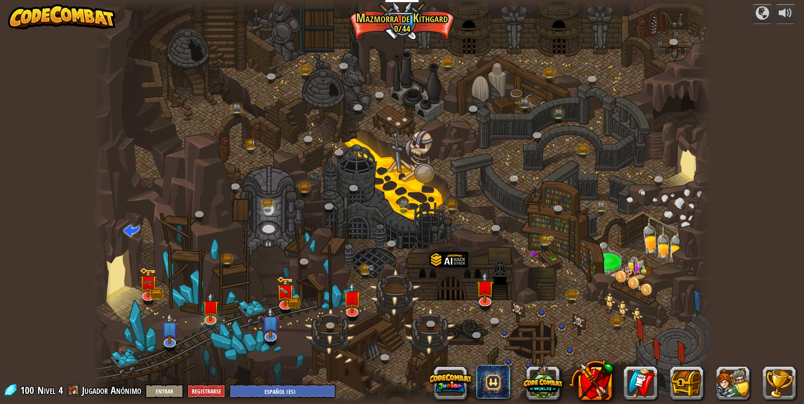
select select "es-ES"
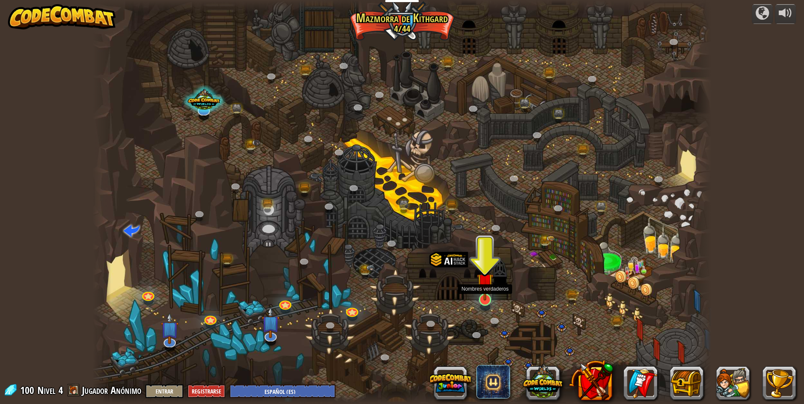
click at [486, 294] on img at bounding box center [485, 282] width 17 height 38
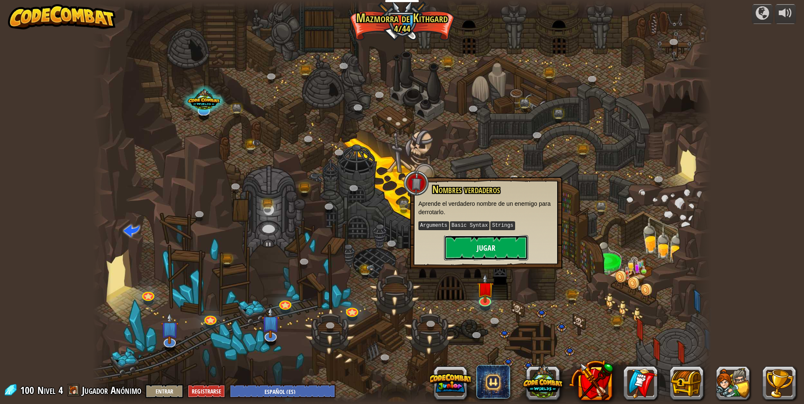
click at [490, 245] on button "Jugar" at bounding box center [486, 247] width 84 height 25
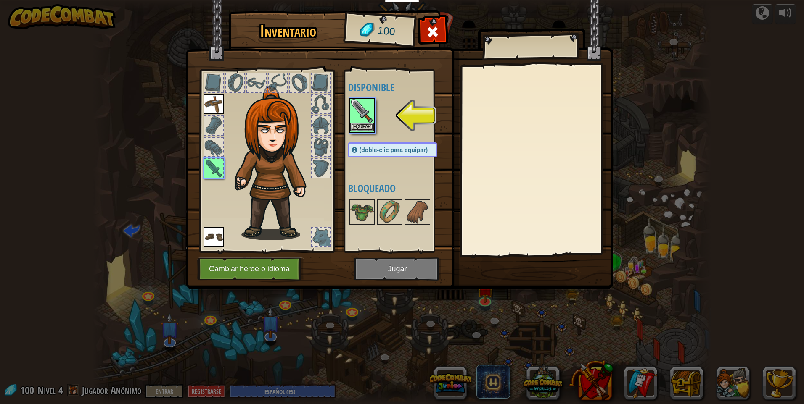
click at [360, 100] on img at bounding box center [362, 111] width 24 height 24
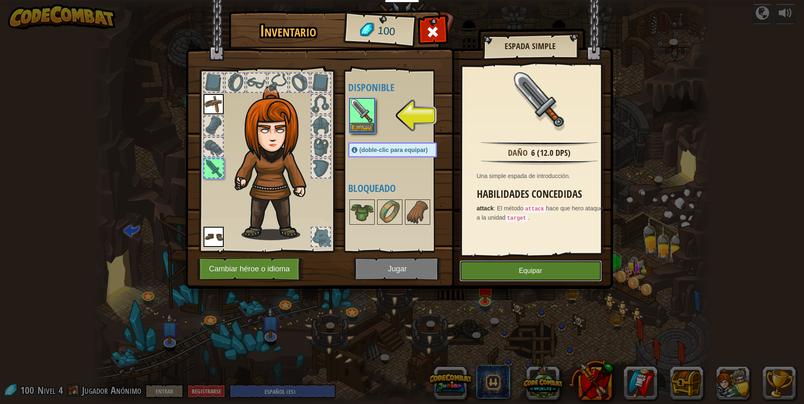
click at [520, 266] on button "Equipar" at bounding box center [530, 271] width 142 height 21
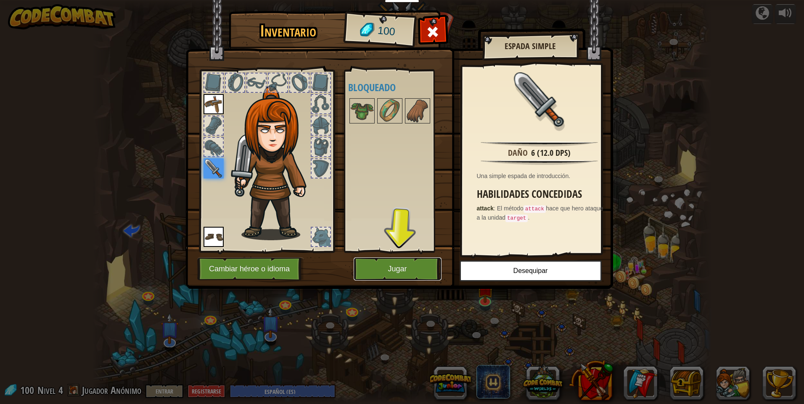
click at [428, 270] on button "Jugar" at bounding box center [397, 269] width 88 height 23
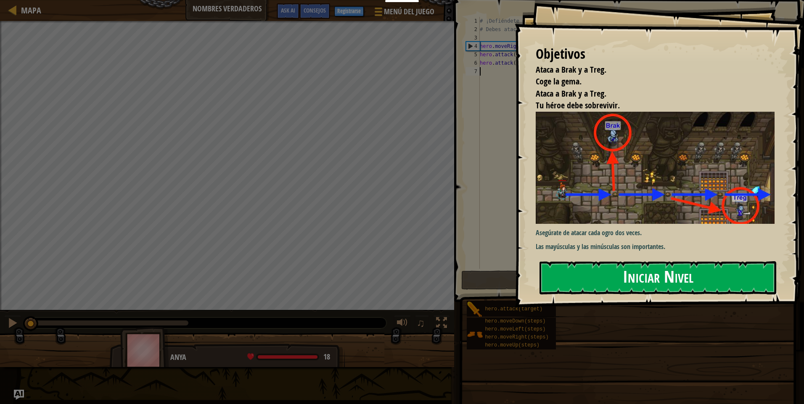
click at [696, 285] on button "Iniciar Nivel" at bounding box center [657, 277] width 237 height 33
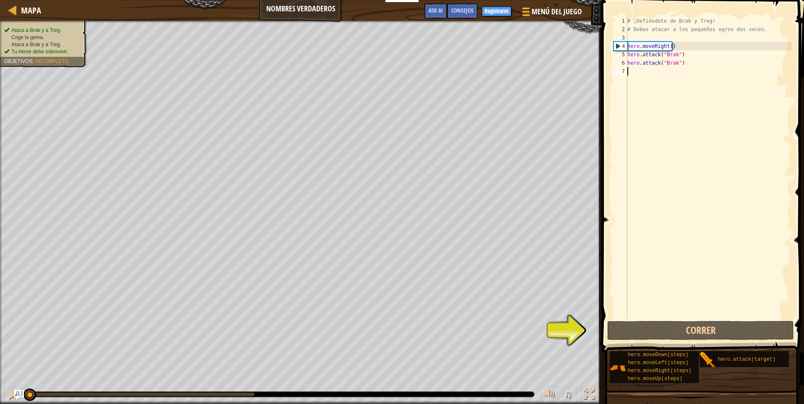
click at [662, 73] on div "# ¡Defiéndete de Brak y Treg! # Debes atacar a los pequeños ogros dos veces. he…" at bounding box center [708, 176] width 166 height 319
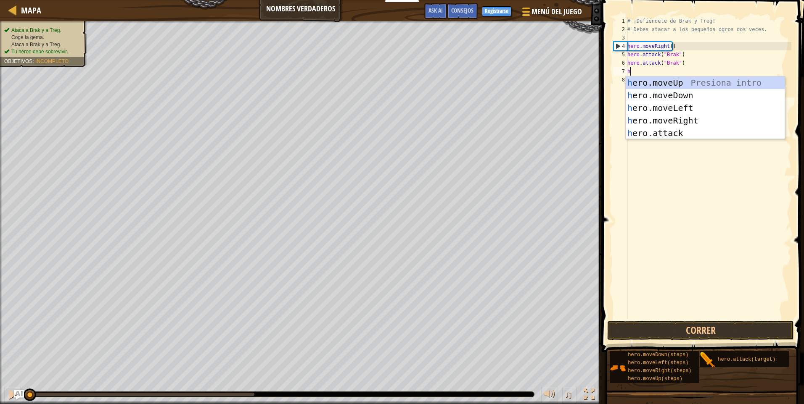
scroll to position [4, 0]
type textarea "her"
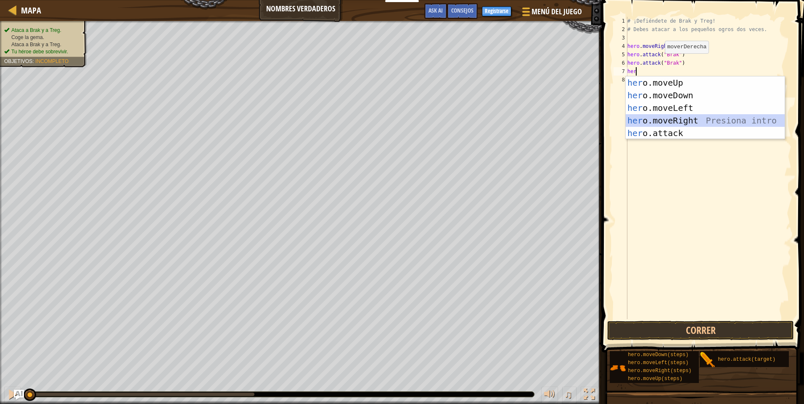
click at [696, 119] on div "her o.moveUp Presiona intro her o.moveDown Presiona intro her o.moveLeft Presio…" at bounding box center [704, 120] width 159 height 88
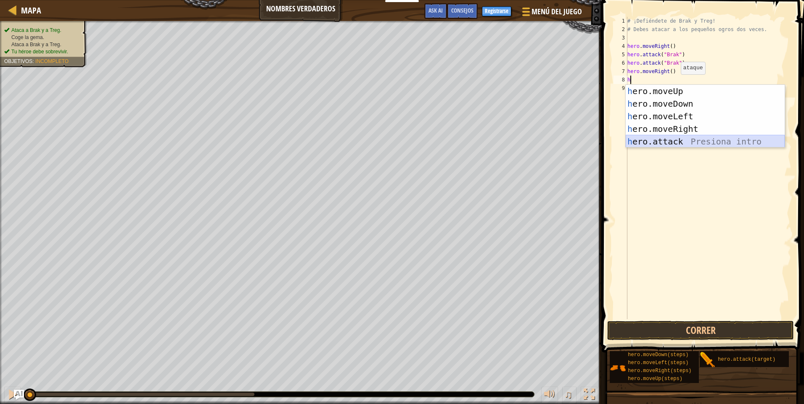
click at [697, 141] on div "h ero.moveUp Presiona intro h ero.moveDown Presiona intro h ero.moveLeft Presio…" at bounding box center [704, 129] width 159 height 88
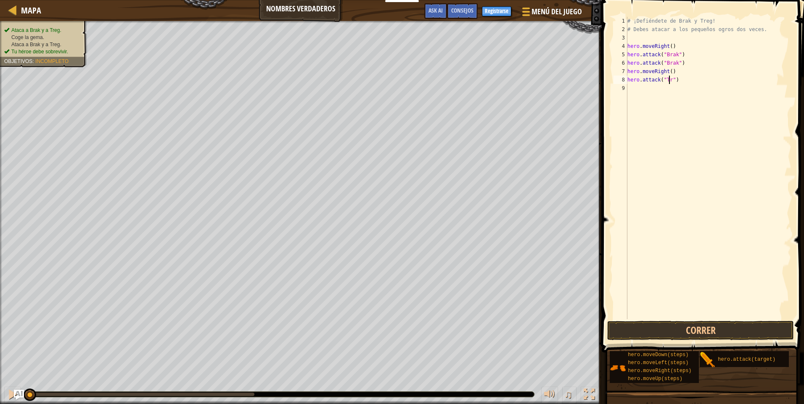
scroll to position [4, 3]
type textarea "hero.attack("Treg")"
type textarea "g"
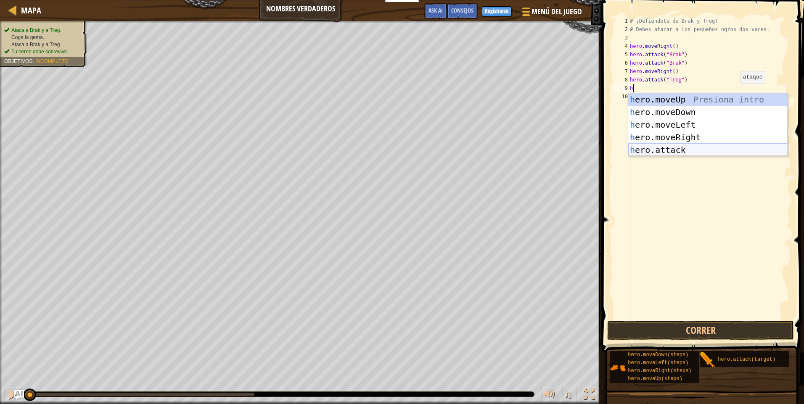
click at [698, 155] on div "h ero.moveUp Presiona intro h ero.moveDown Presiona intro h ero.moveLeft Presio…" at bounding box center [707, 137] width 159 height 88
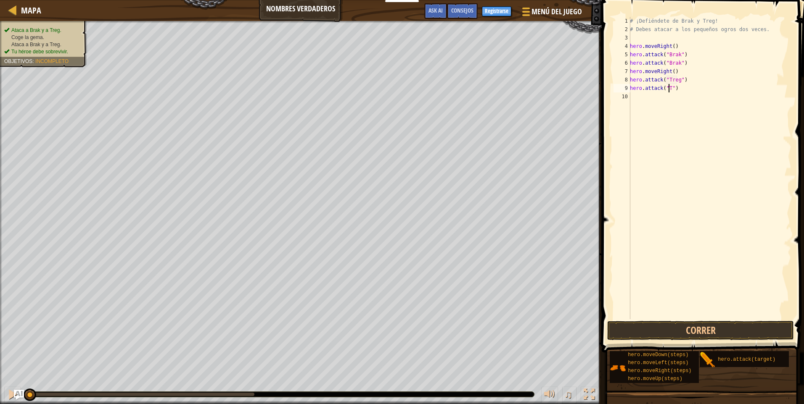
scroll to position [4, 3]
type textarea "hero.attack("Treg")"
click at [664, 98] on div "# ¡Defiéndete de Brak y Treg! # Debes atacar a los pequeños ogros dos veces. he…" at bounding box center [709, 176] width 163 height 319
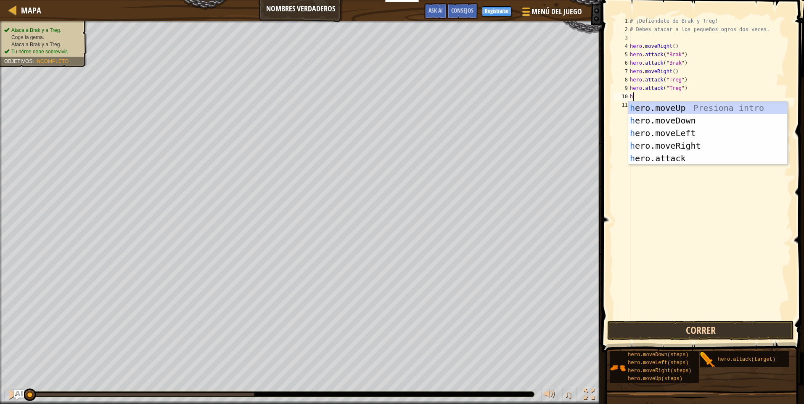
type textarea "h"
click at [723, 331] on button "Correr" at bounding box center [700, 330] width 187 height 19
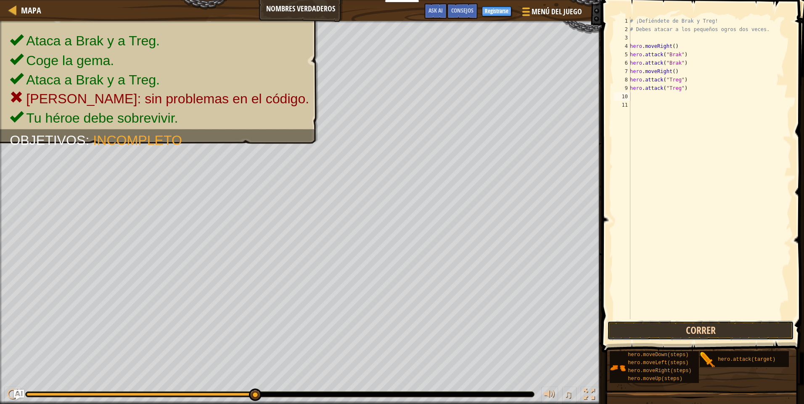
click at [662, 330] on button "Correr" at bounding box center [700, 330] width 187 height 19
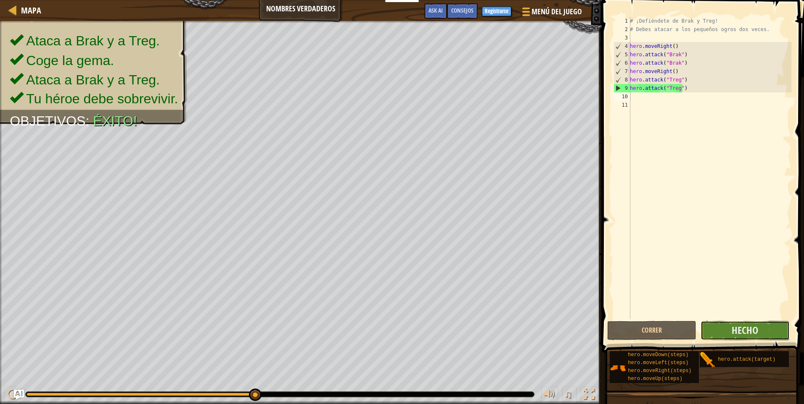
click at [709, 326] on button "Hecho" at bounding box center [744, 330] width 89 height 19
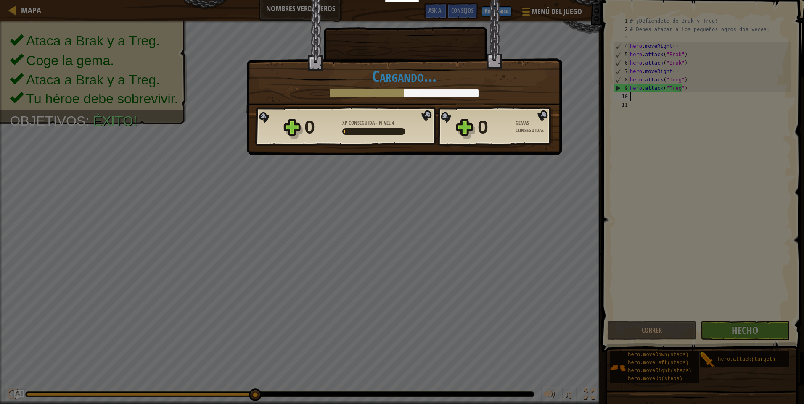
click at [485, 178] on div "[PERSON_NAME] × Cuando un enemigo dice su verdadero nombre, la tarea es [PERSON…" at bounding box center [402, 202] width 804 height 404
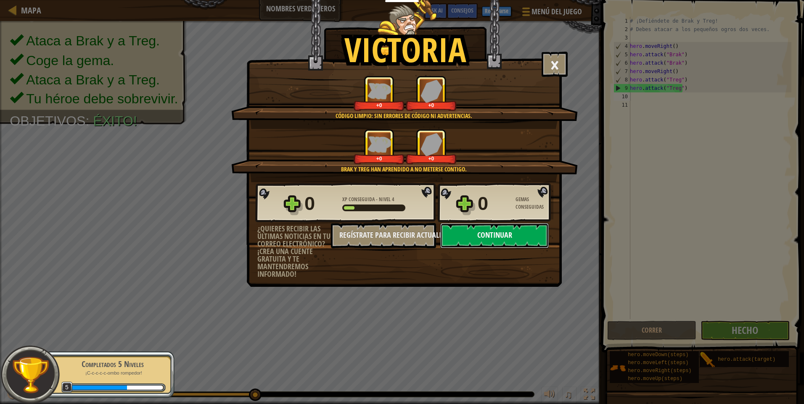
click at [517, 239] on button "Continuar" at bounding box center [494, 235] width 108 height 25
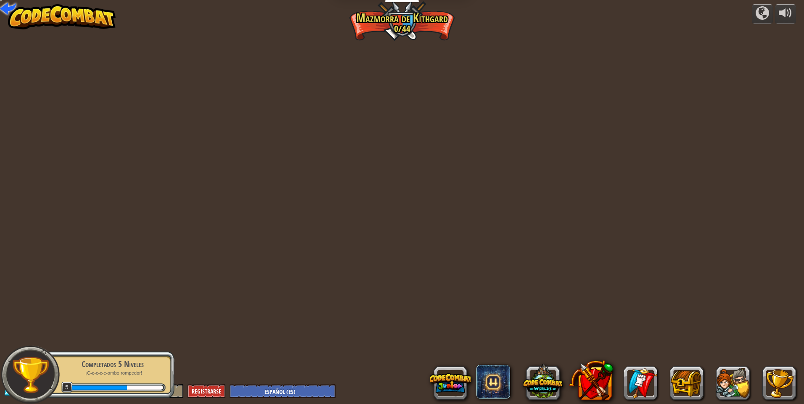
select select "es-ES"
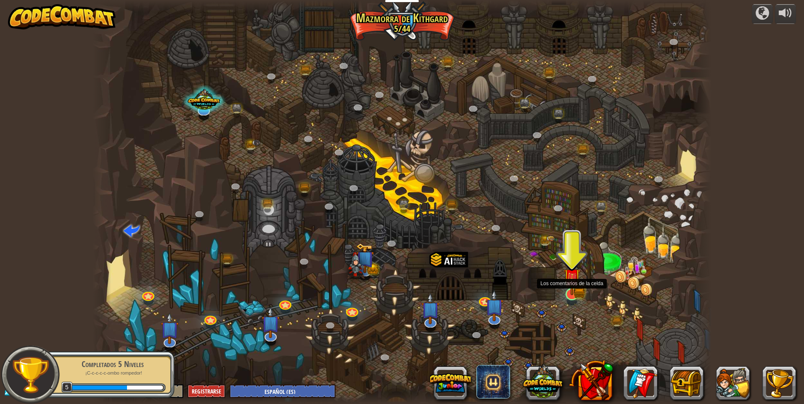
click at [572, 291] on img at bounding box center [571, 277] width 17 height 37
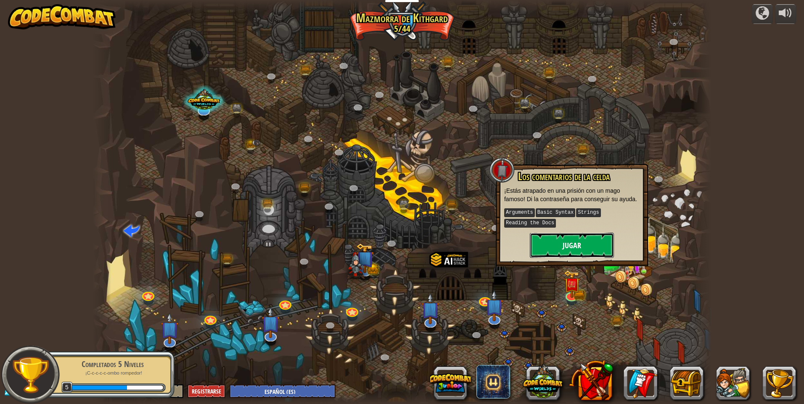
click at [577, 246] on button "Jugar" at bounding box center [572, 245] width 84 height 25
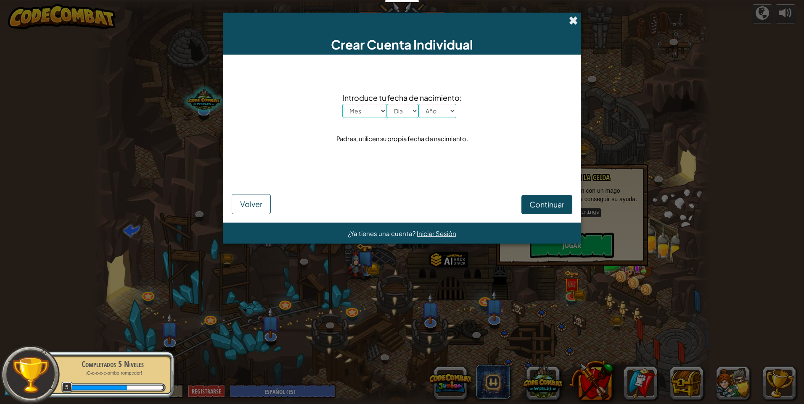
click at [575, 24] on span at bounding box center [573, 20] width 9 height 9
